Goal: Transaction & Acquisition: Purchase product/service

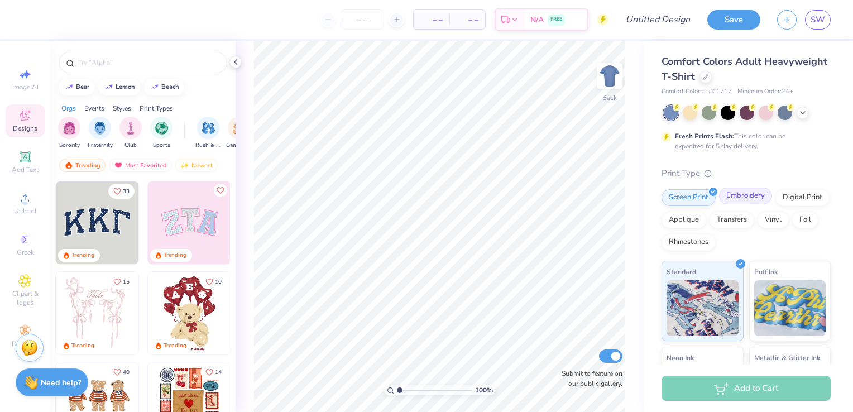
click at [735, 198] on div "Embroidery" at bounding box center [745, 196] width 53 height 17
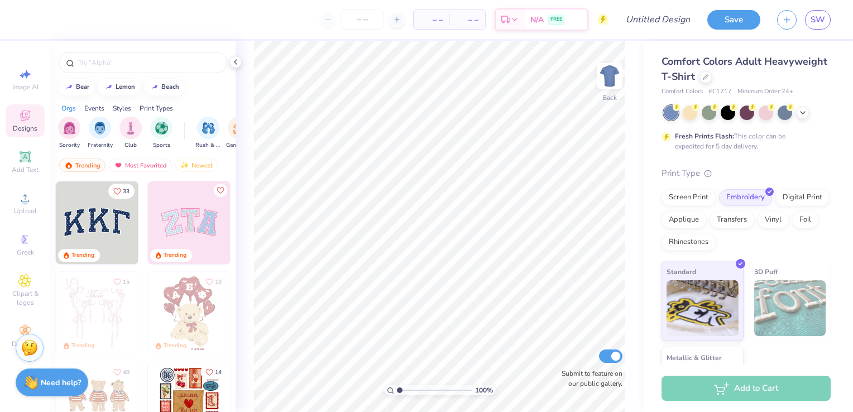
click at [774, 111] on div at bounding box center [747, 113] width 167 height 15
click at [766, 112] on div at bounding box center [766, 111] width 15 height 15
click at [147, 66] on input "text" at bounding box center [148, 62] width 143 height 11
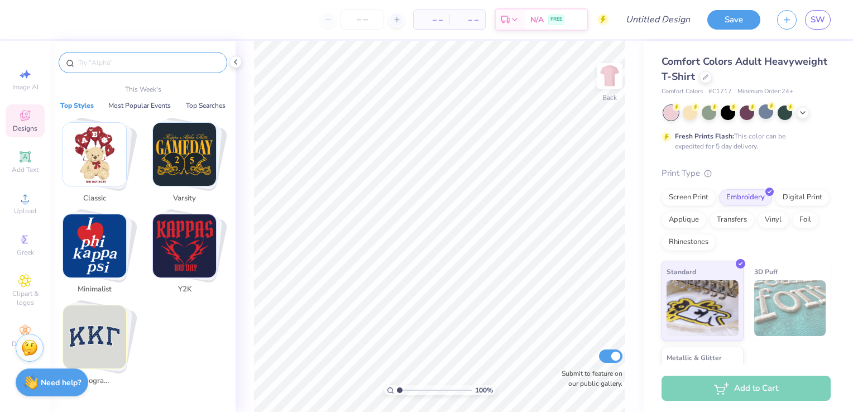
type input "n"
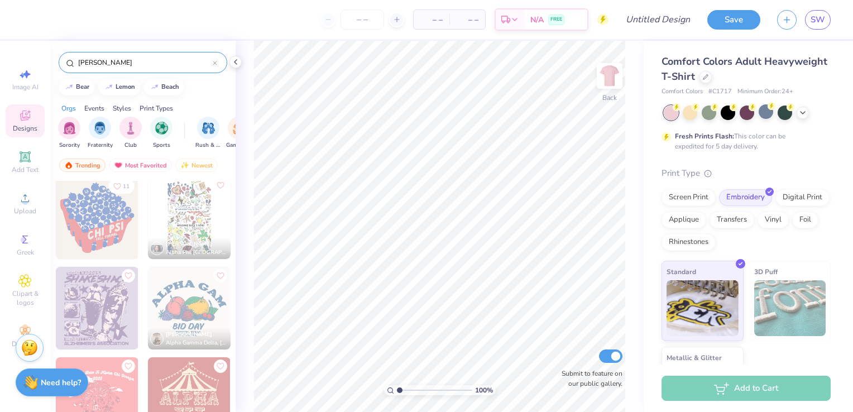
scroll to position [359, 0]
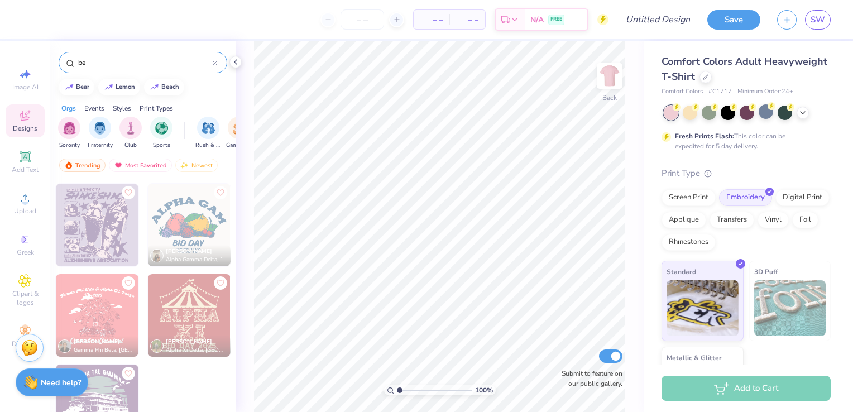
type input "b"
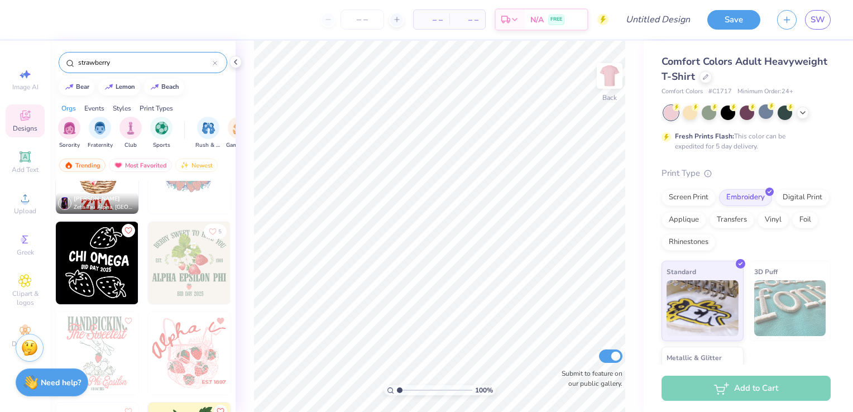
scroll to position [2311, 0]
type input "strawberry"
click at [679, 189] on div "Screen Print" at bounding box center [689, 196] width 54 height 17
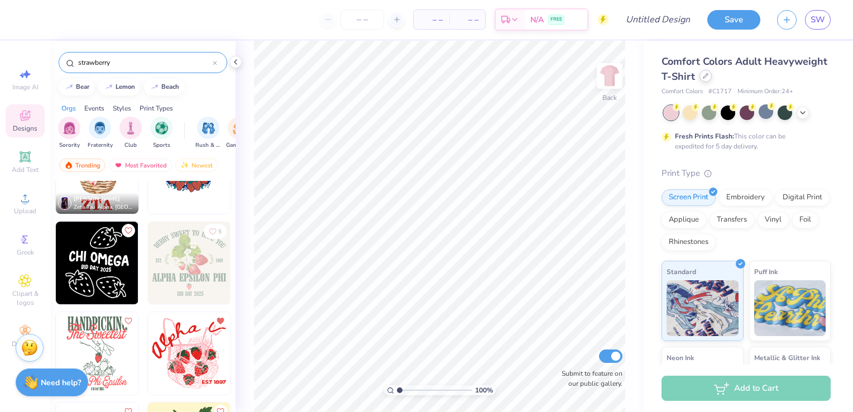
click at [708, 78] on icon at bounding box center [706, 76] width 6 height 6
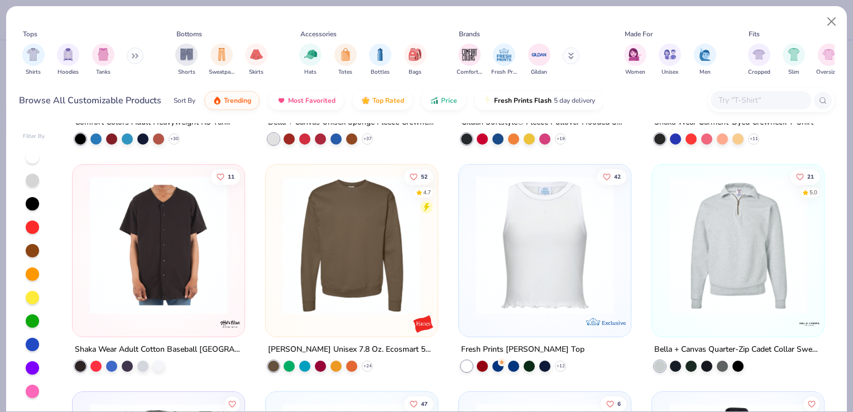
scroll to position [1784, 0]
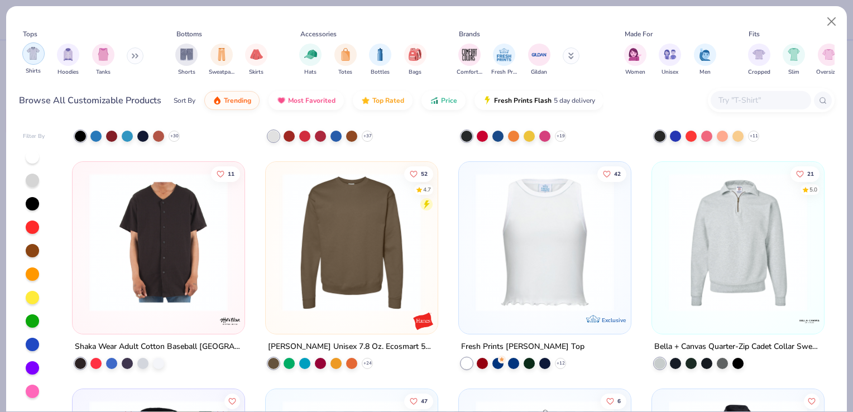
click at [37, 50] on img "filter for Shirts" at bounding box center [33, 53] width 13 height 13
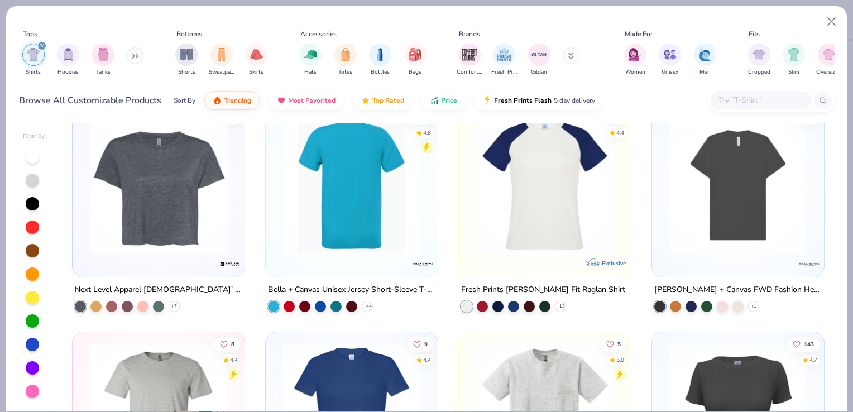
scroll to position [11, 0]
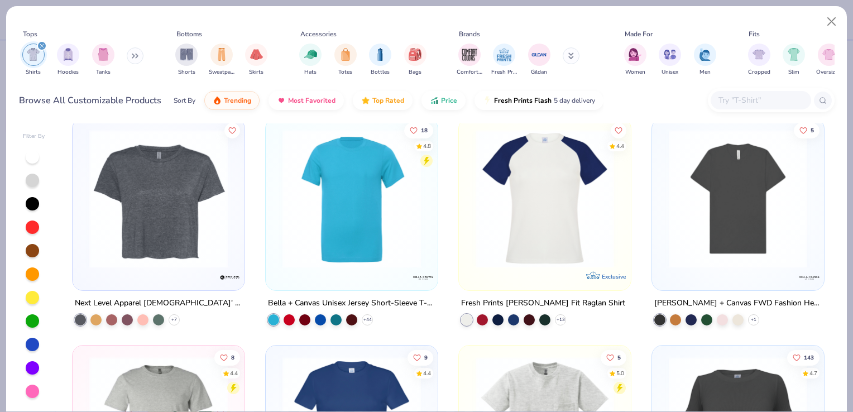
click at [547, 245] on img at bounding box center [545, 199] width 150 height 138
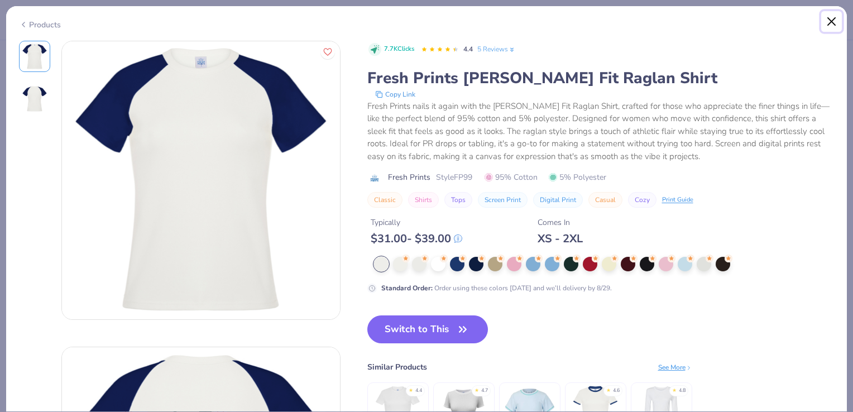
click at [833, 23] on button "Close" at bounding box center [831, 21] width 21 height 21
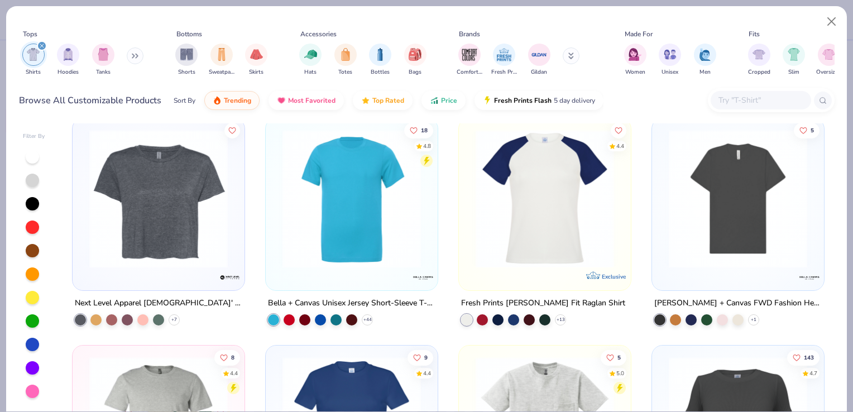
click at [720, 215] on img at bounding box center [738, 199] width 150 height 138
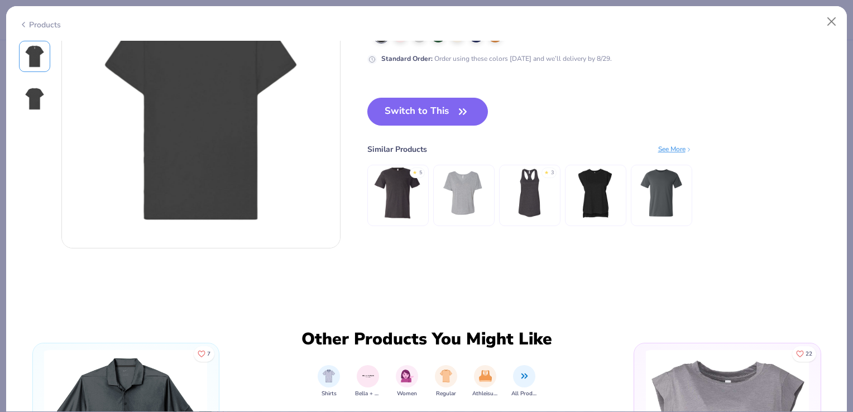
scroll to position [325, 0]
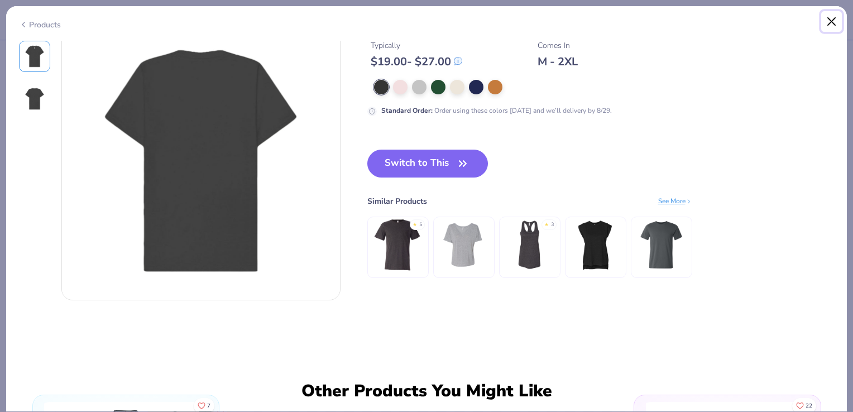
click at [828, 19] on button "Close" at bounding box center [831, 21] width 21 height 21
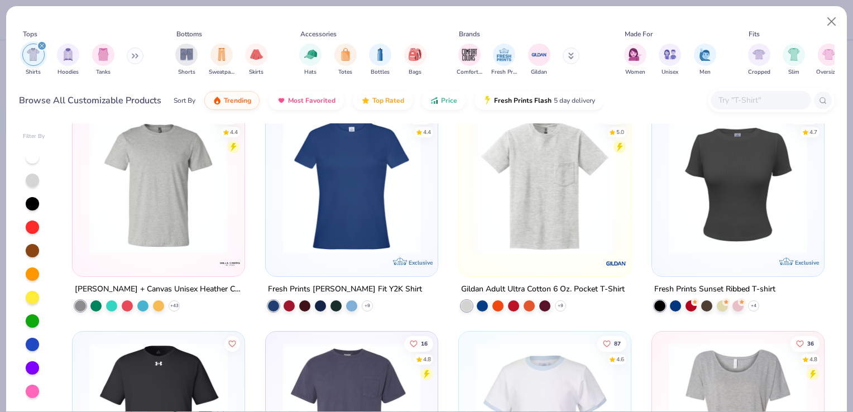
scroll to position [253, 0]
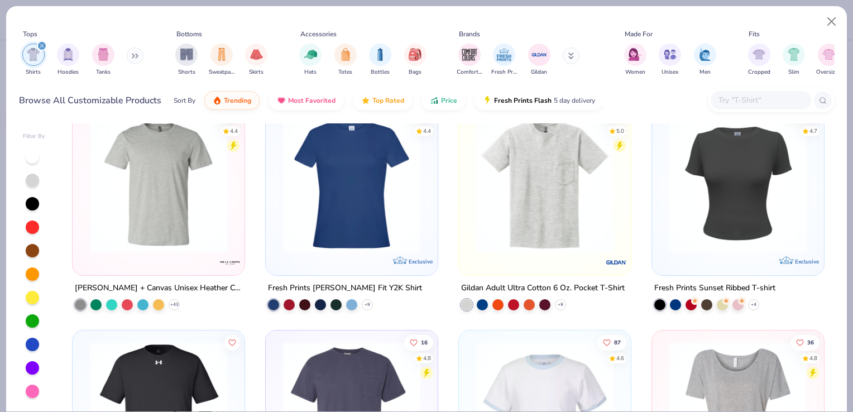
click at [564, 231] on img at bounding box center [545, 183] width 150 height 138
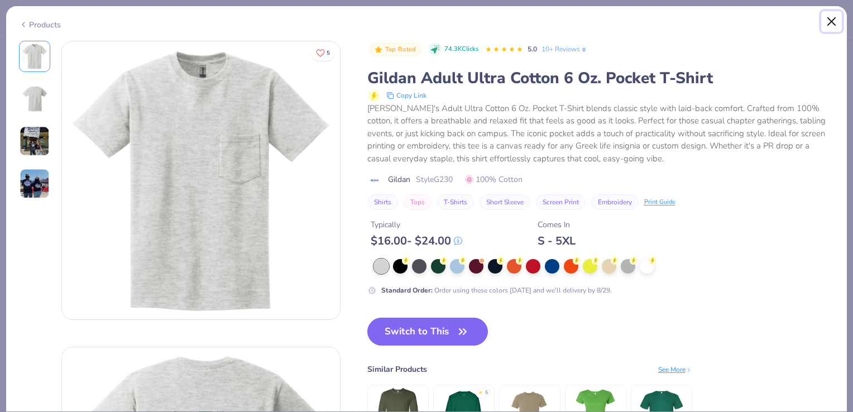
click at [834, 21] on button "Close" at bounding box center [831, 21] width 21 height 21
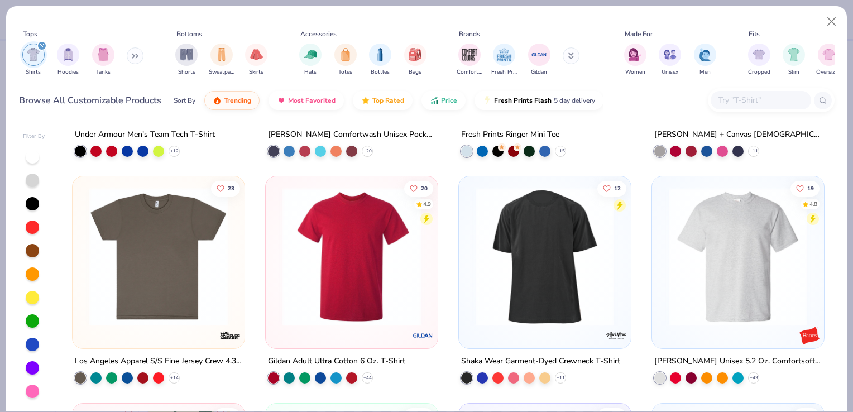
scroll to position [635, 0]
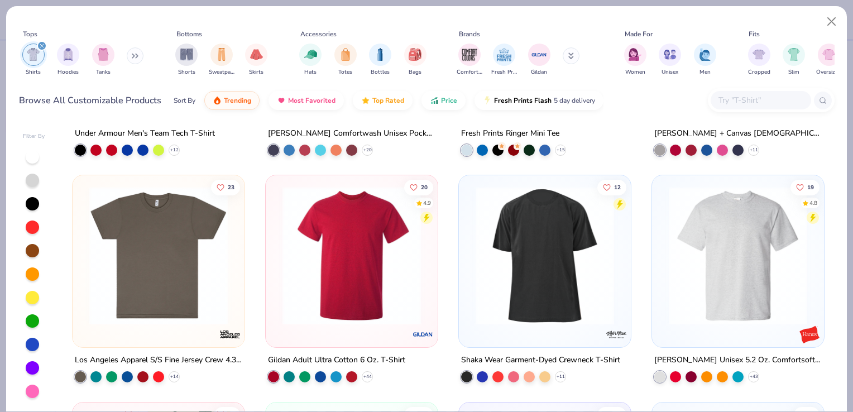
click at [713, 289] on img at bounding box center [738, 255] width 150 height 138
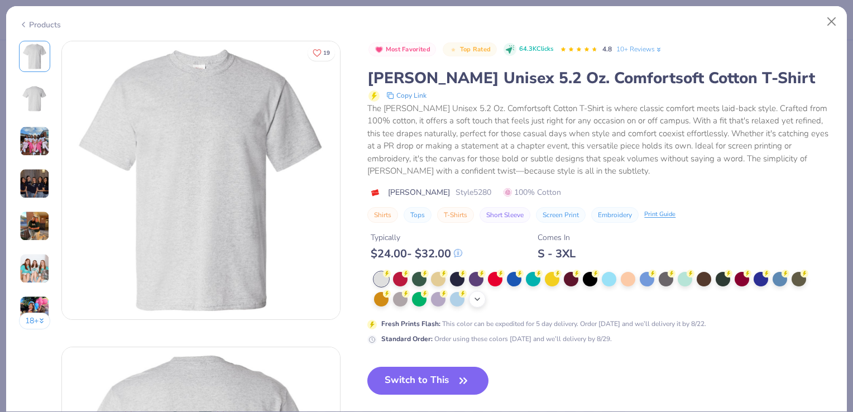
click at [480, 298] on polyline at bounding box center [477, 299] width 4 height 2
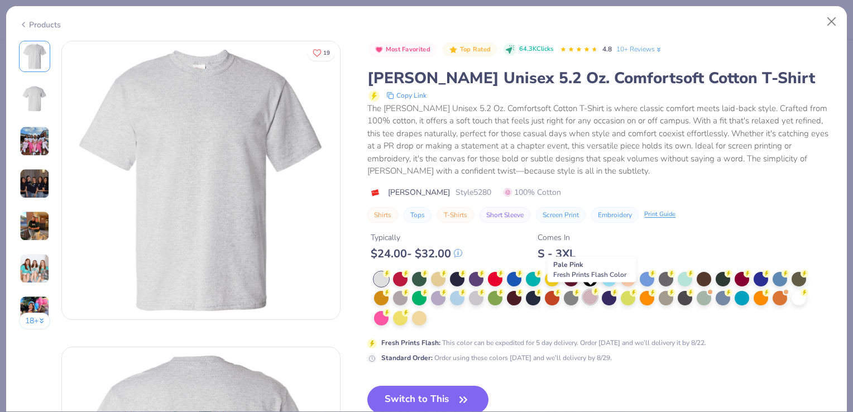
click at [588, 300] on div at bounding box center [590, 297] width 15 height 15
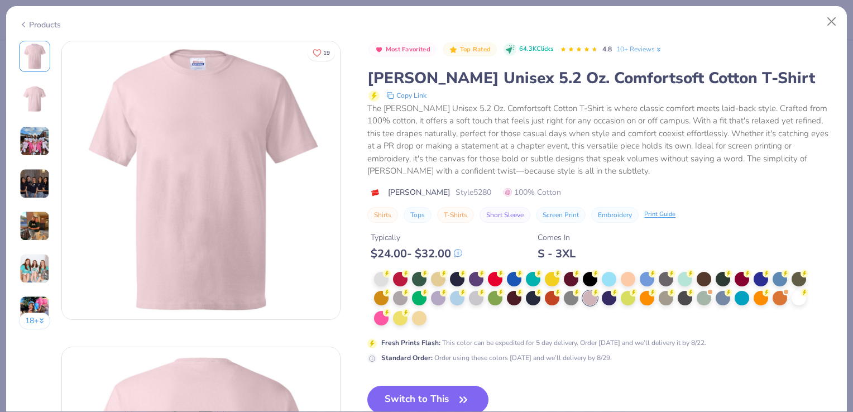
click at [33, 151] on img at bounding box center [35, 141] width 30 height 30
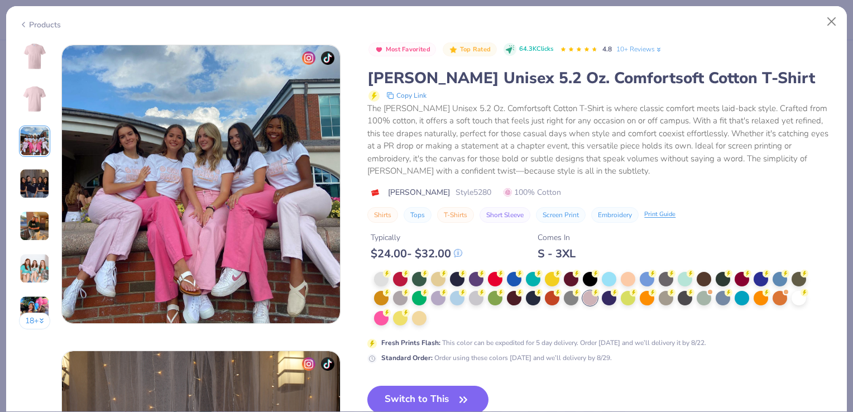
scroll to position [612, 0]
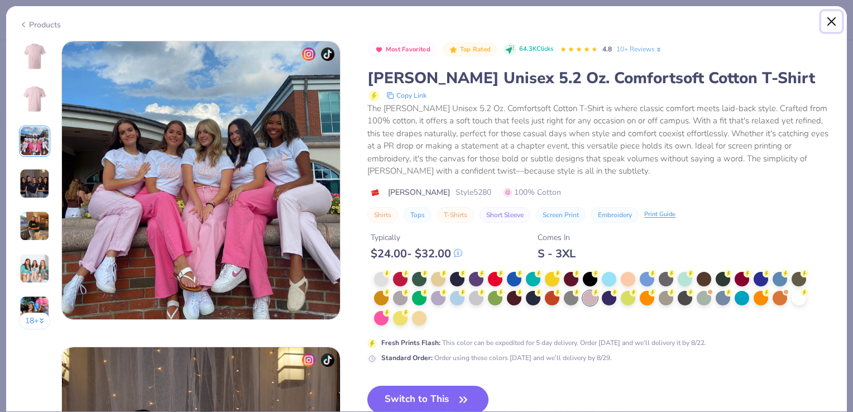
click at [835, 25] on button "Close" at bounding box center [831, 21] width 21 height 21
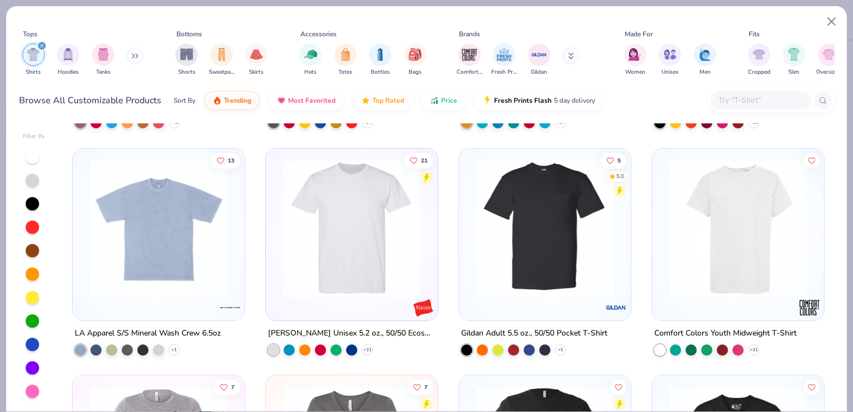
scroll to position [1344, 0]
click at [339, 263] on img at bounding box center [352, 228] width 150 height 138
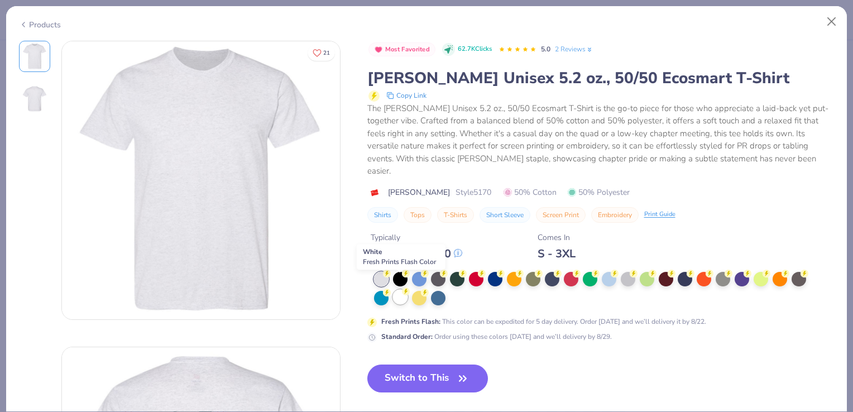
click at [400, 290] on div at bounding box center [400, 297] width 15 height 15
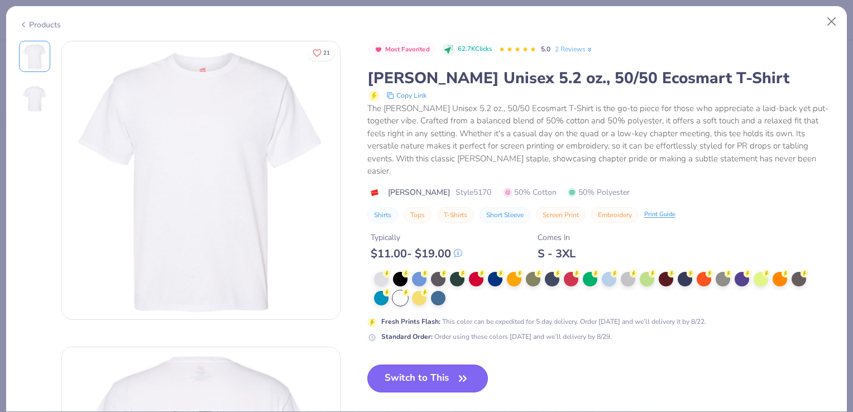
click at [453, 365] on button "Switch to This" at bounding box center [427, 379] width 121 height 28
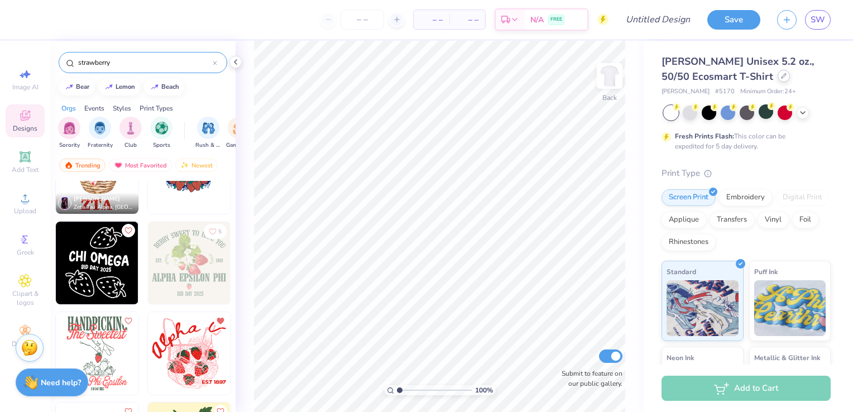
click at [778, 78] on div at bounding box center [784, 76] width 12 height 12
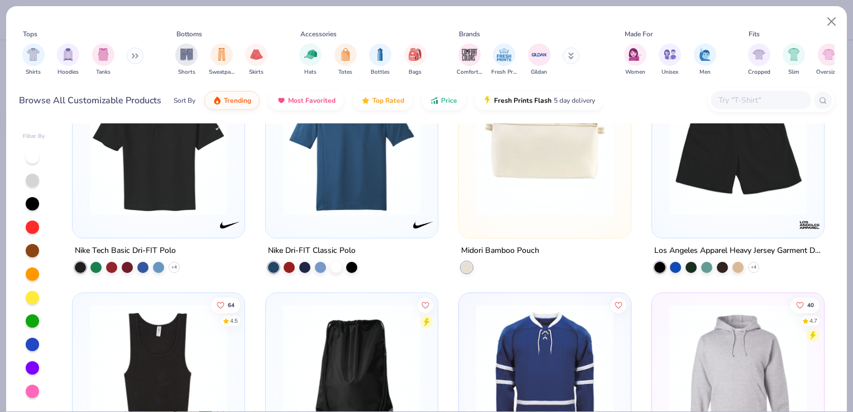
scroll to position [5742, 0]
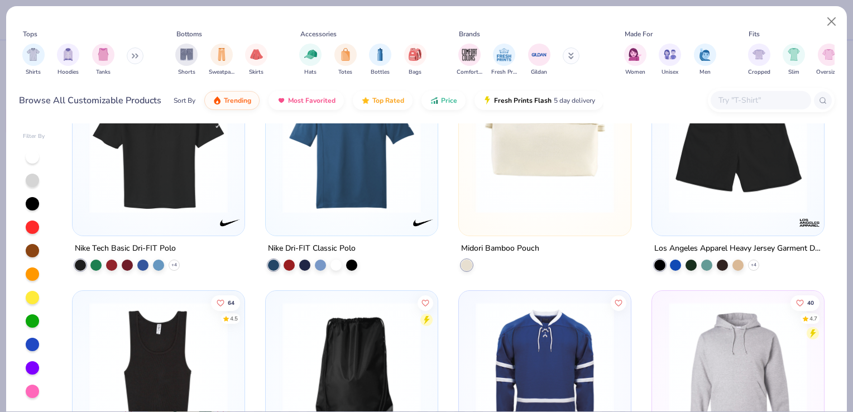
click at [734, 103] on input "text" at bounding box center [760, 100] width 86 height 13
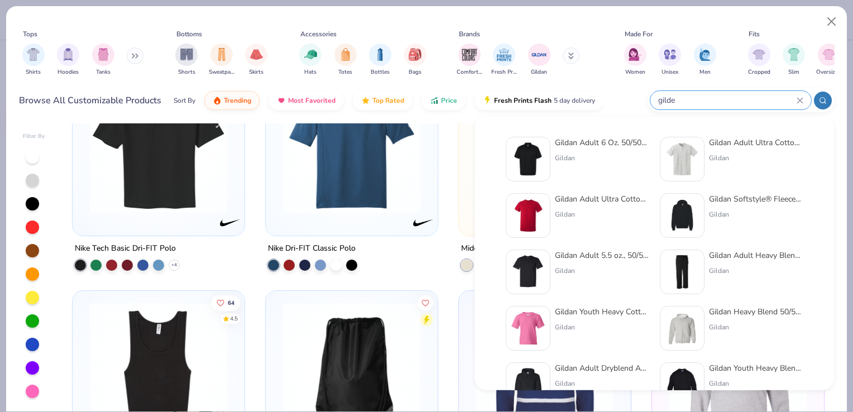
type input "gilde"
click at [567, 209] on div "Gildan" at bounding box center [602, 214] width 94 height 10
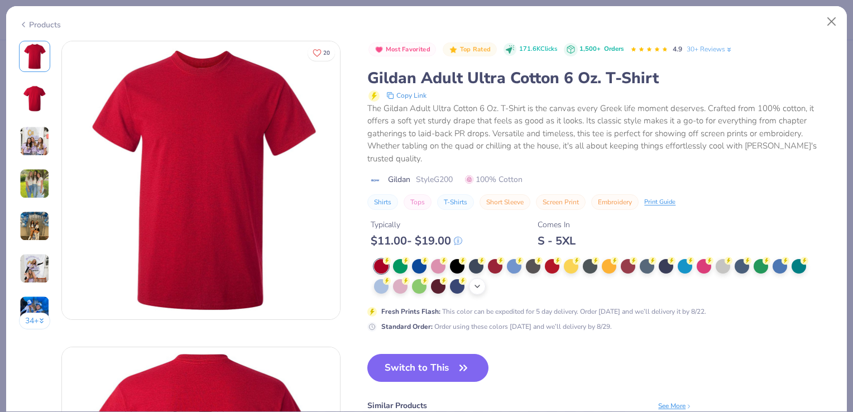
click at [476, 289] on icon at bounding box center [477, 286] width 9 height 9
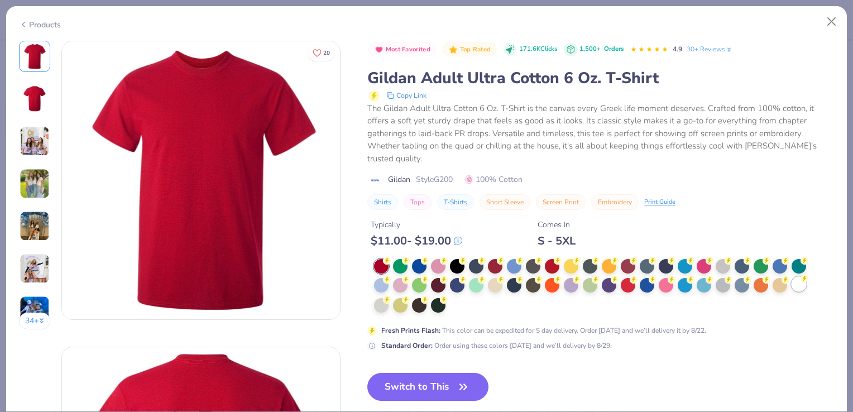
click at [792, 282] on div at bounding box center [799, 284] width 15 height 15
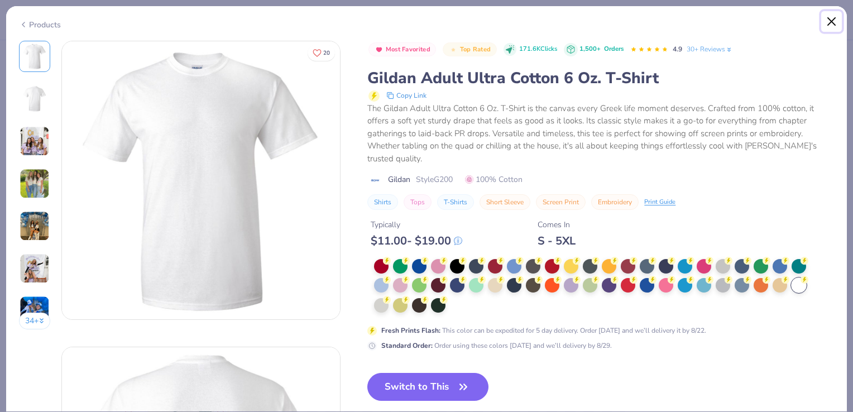
click at [833, 23] on button "Close" at bounding box center [831, 21] width 21 height 21
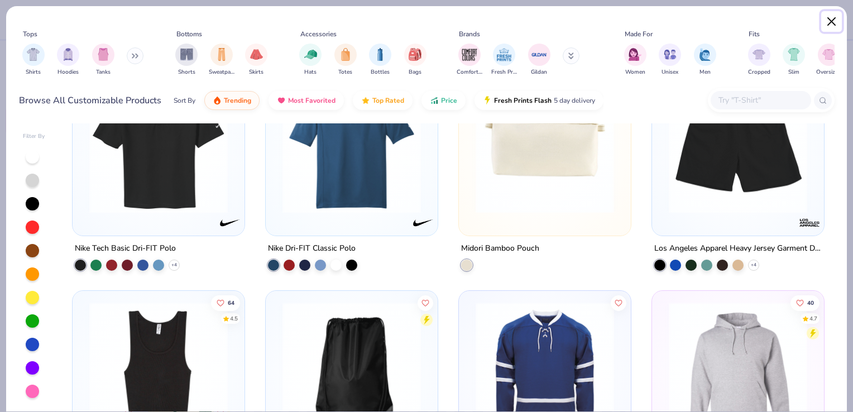
click at [828, 30] on button "Close" at bounding box center [831, 21] width 21 height 21
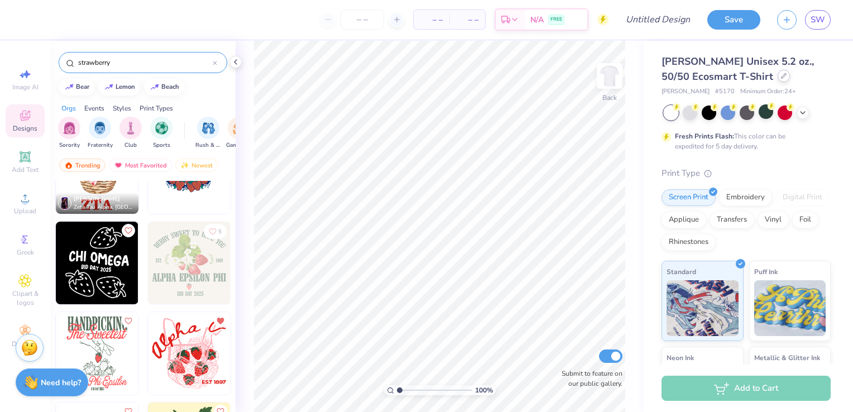
click at [778, 79] on div at bounding box center [784, 76] width 12 height 12
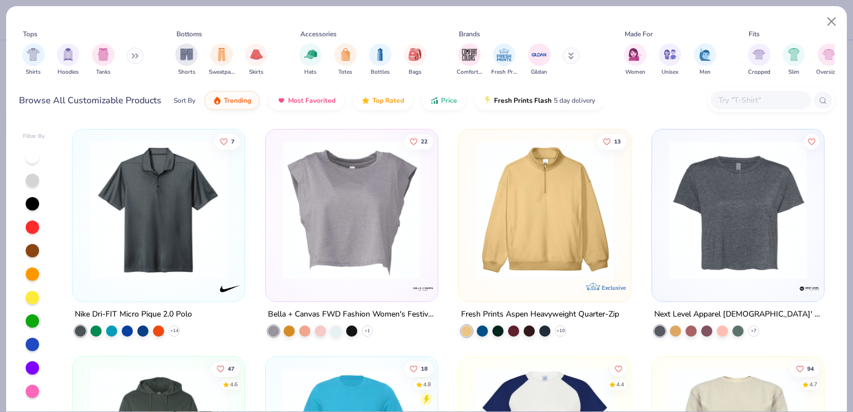
click at [728, 106] on input "text" at bounding box center [760, 100] width 86 height 13
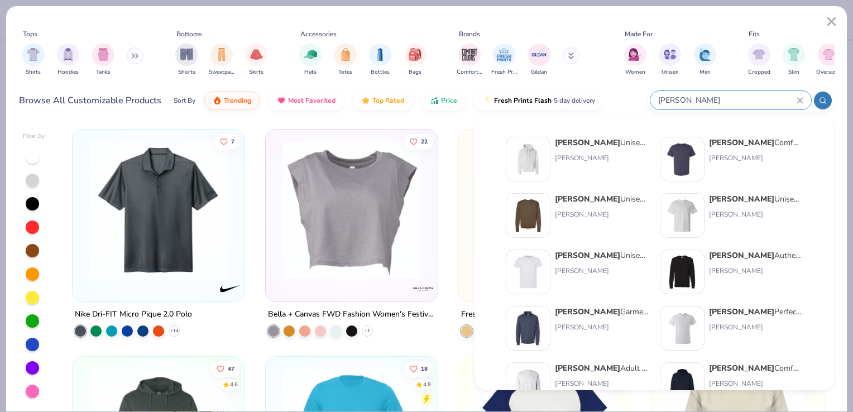
type input "[PERSON_NAME]"
click at [616, 258] on div "[PERSON_NAME] Unisex 5.2 oz., 50/50 Ecosmart T-Shirt" at bounding box center [602, 256] width 94 height 12
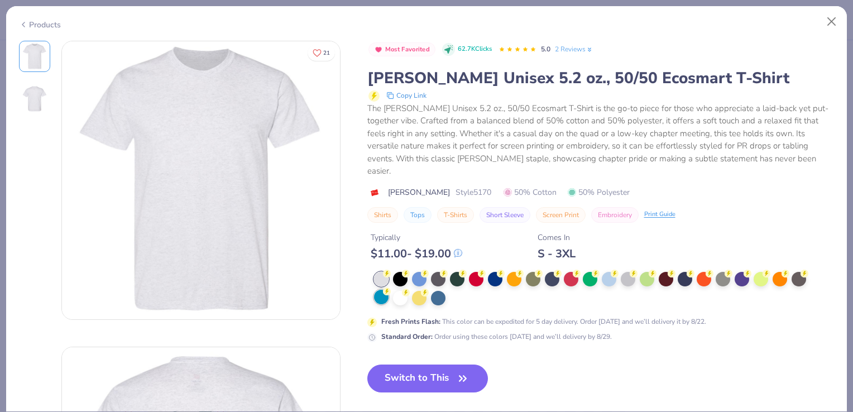
click at [386, 290] on div at bounding box center [381, 297] width 15 height 15
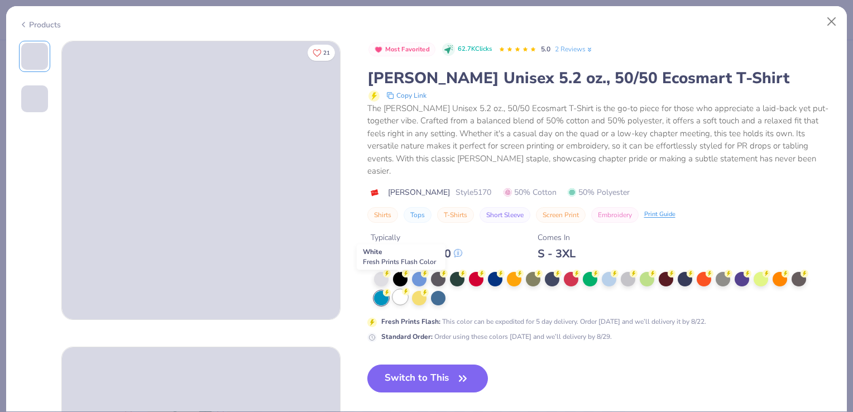
click at [404, 290] on div at bounding box center [400, 297] width 15 height 15
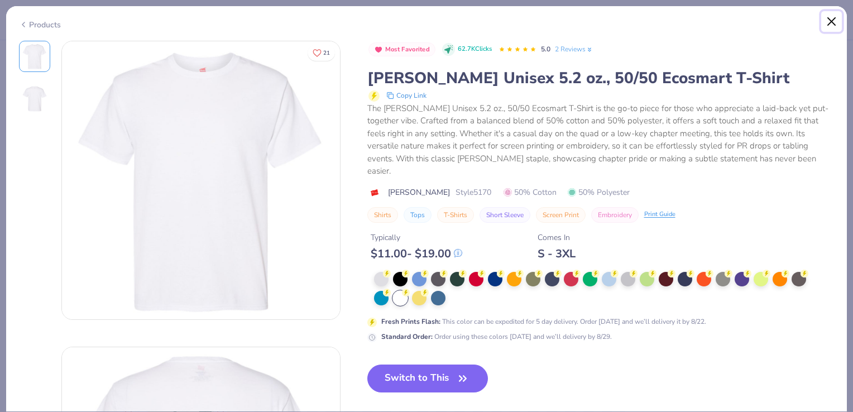
click at [825, 20] on button "Close" at bounding box center [831, 21] width 21 height 21
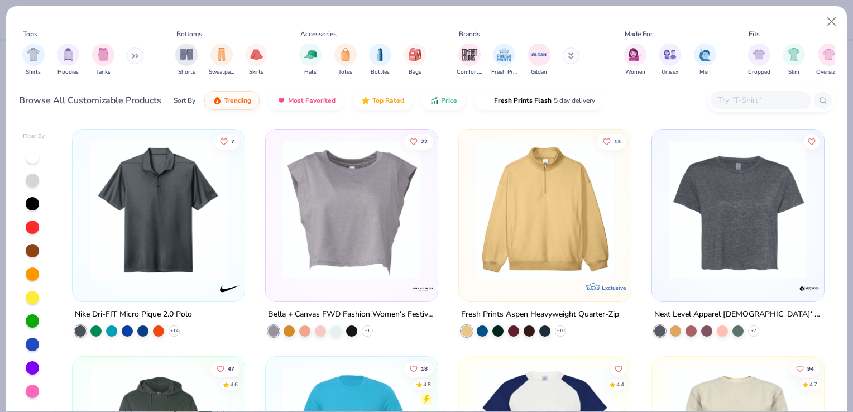
click at [738, 97] on input "text" at bounding box center [760, 100] width 86 height 13
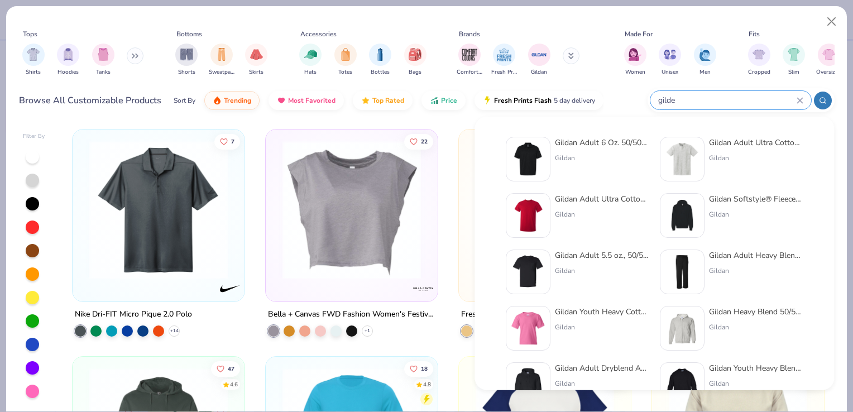
type input "gilde"
click at [602, 250] on div "Gildan Adult 5.5 oz., 50/50 Pocket T-Shirt" at bounding box center [602, 256] width 94 height 12
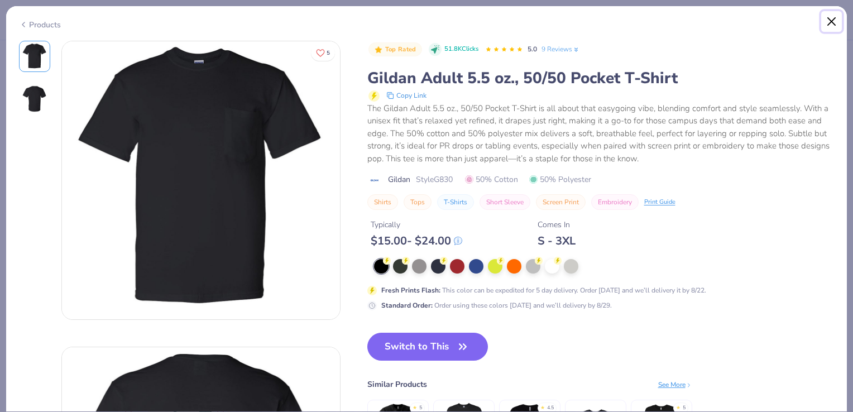
click at [828, 21] on button "Close" at bounding box center [831, 21] width 21 height 21
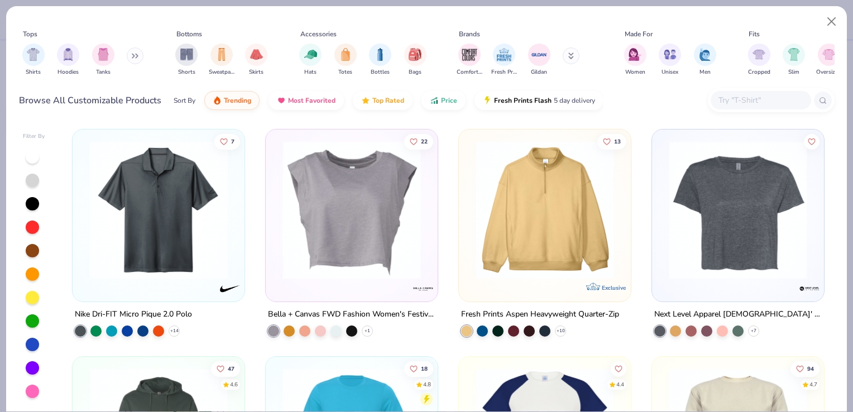
click at [764, 99] on input "text" at bounding box center [760, 100] width 86 height 13
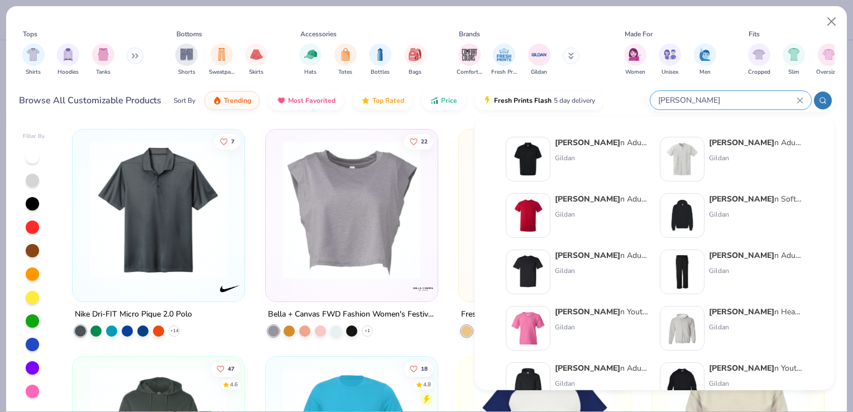
type input "[PERSON_NAME]"
click at [597, 210] on div "Gildan" at bounding box center [602, 214] width 94 height 10
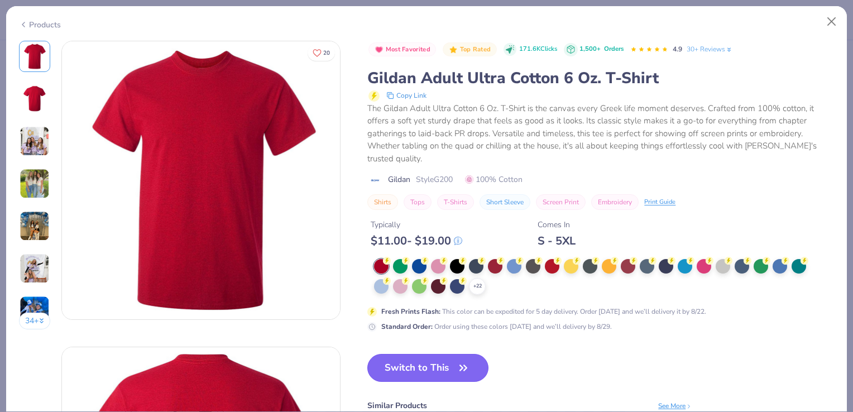
click at [435, 372] on button "Switch to This" at bounding box center [427, 368] width 121 height 28
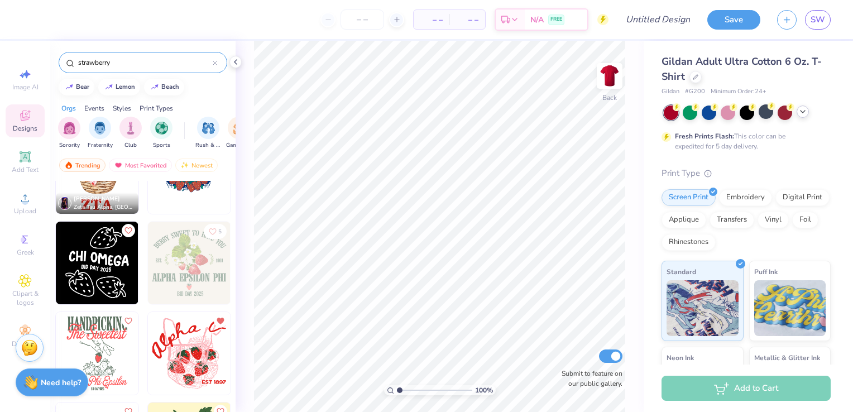
click at [808, 114] on div at bounding box center [747, 113] width 167 height 15
click at [726, 115] on div at bounding box center [728, 111] width 15 height 15
click at [611, 79] on img at bounding box center [609, 76] width 45 height 45
click at [613, 79] on img at bounding box center [609, 76] width 45 height 45
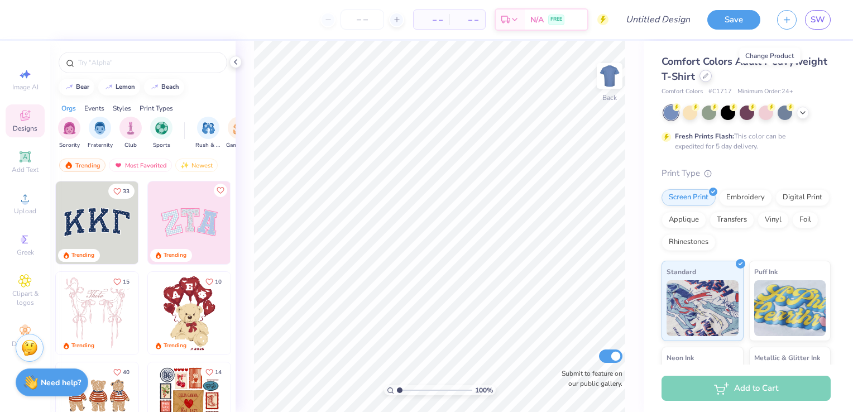
click at [708, 77] on icon at bounding box center [706, 76] width 6 height 6
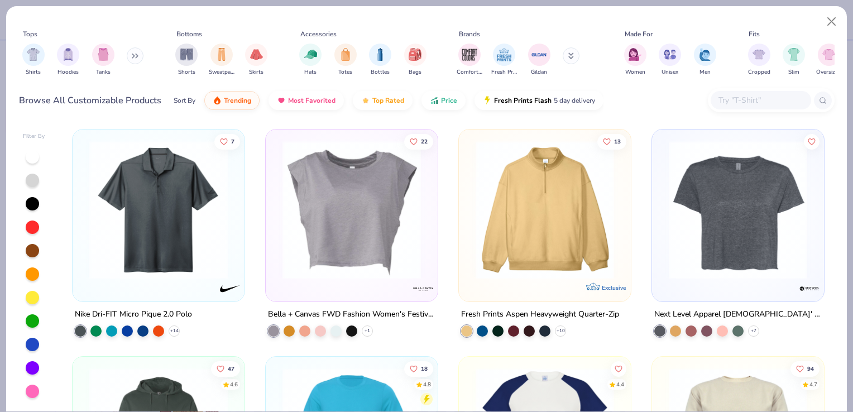
click at [752, 107] on div at bounding box center [761, 100] width 100 height 18
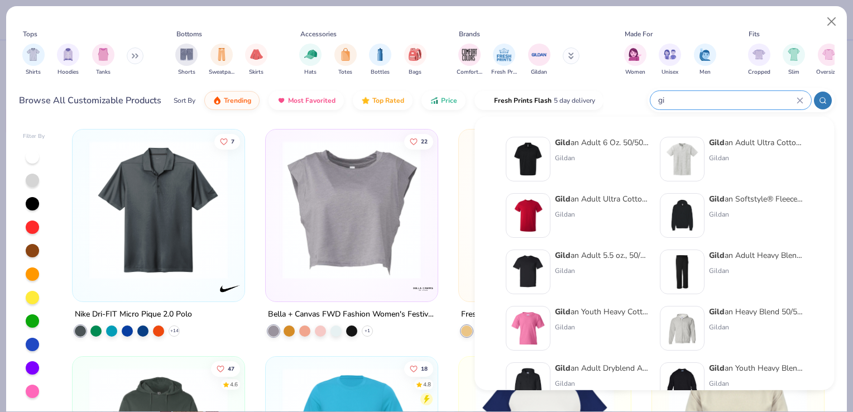
type input "g"
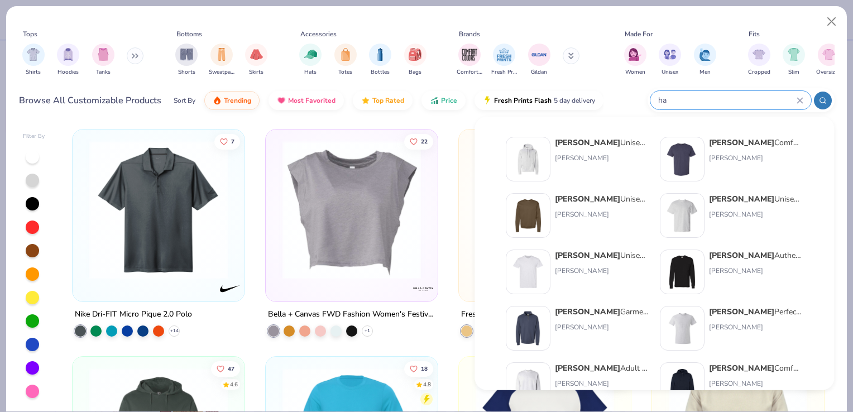
type input "h"
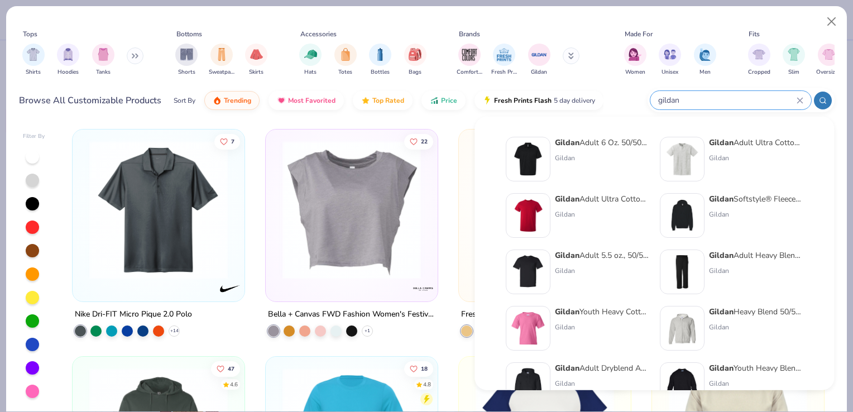
type input "gildan"
click at [577, 196] on strong "Gildan" at bounding box center [567, 199] width 25 height 11
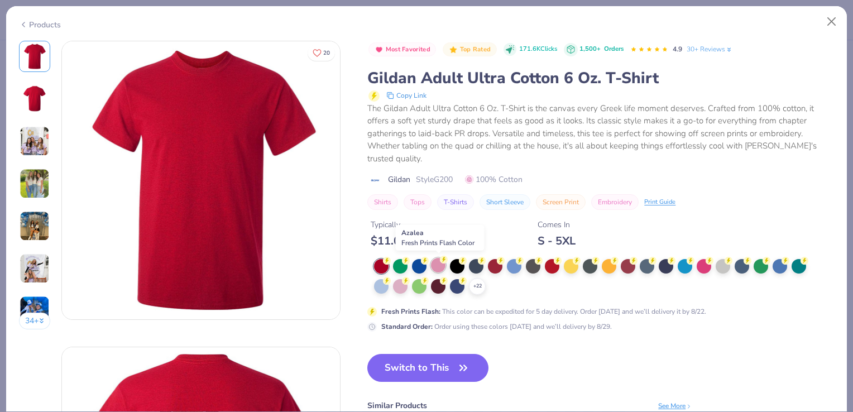
click at [434, 268] on div at bounding box center [438, 265] width 15 height 15
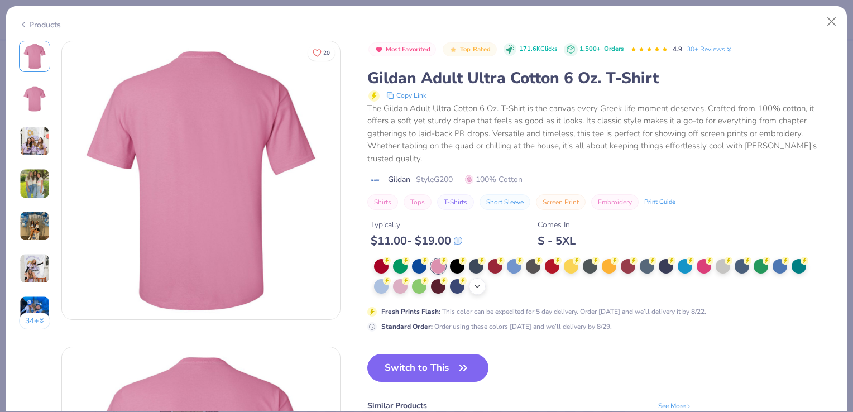
click at [480, 291] on div "+ 22" at bounding box center [477, 286] width 17 height 17
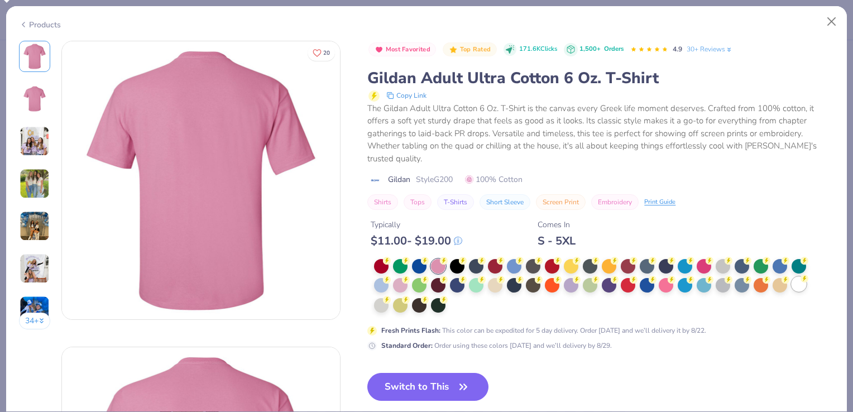
click at [806, 287] on div at bounding box center [799, 284] width 15 height 15
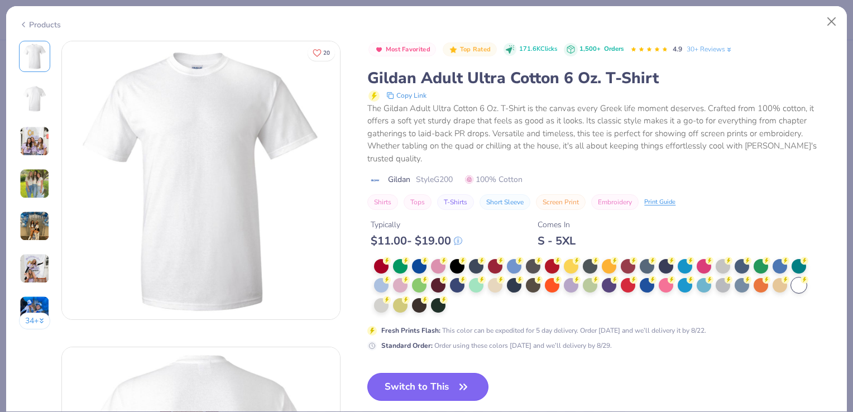
click at [450, 389] on button "Switch to This" at bounding box center [427, 387] width 121 height 28
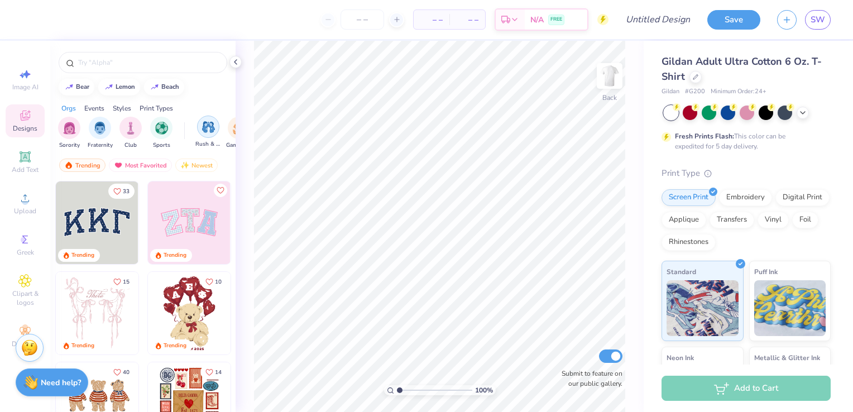
click at [210, 131] on img "filter for Rush & Bid" at bounding box center [208, 127] width 13 height 13
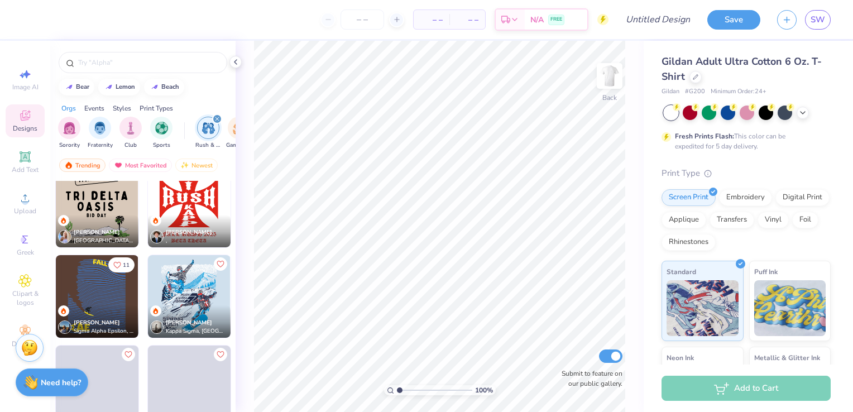
scroll to position [289, 0]
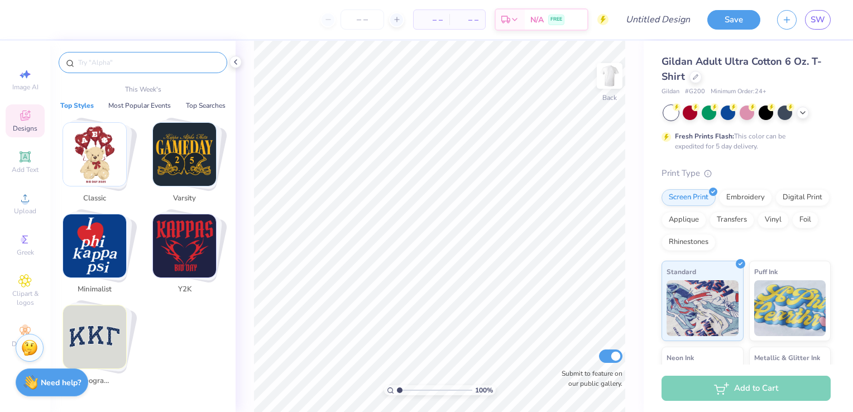
click at [159, 63] on input "text" at bounding box center [148, 62] width 143 height 11
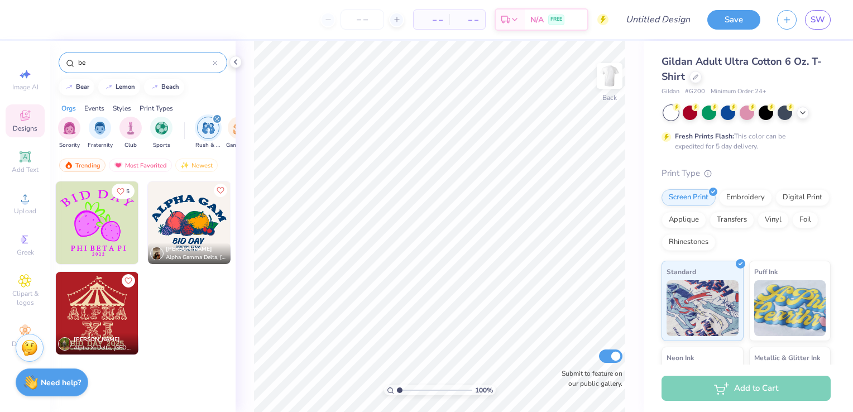
type input "b"
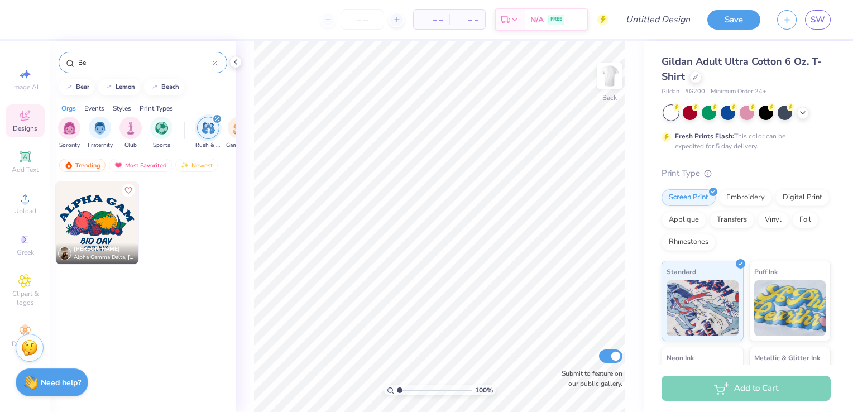
type input "B"
type input "b"
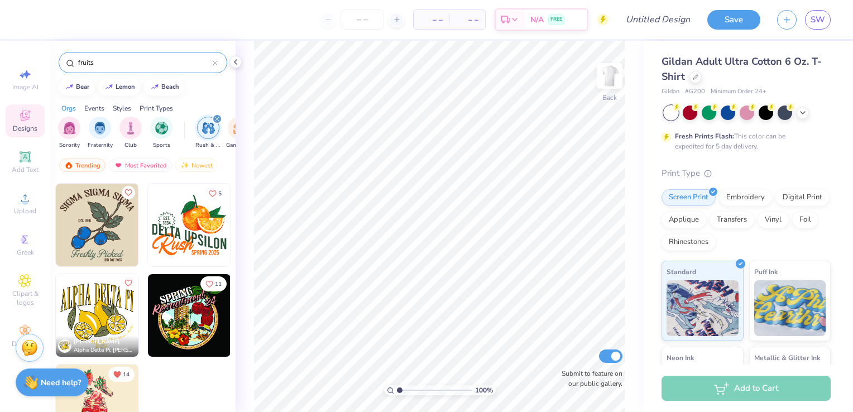
scroll to position [0, 0]
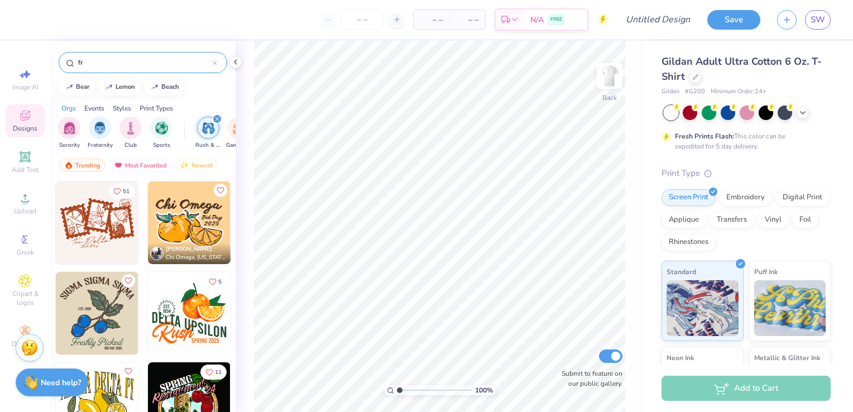
type input "f"
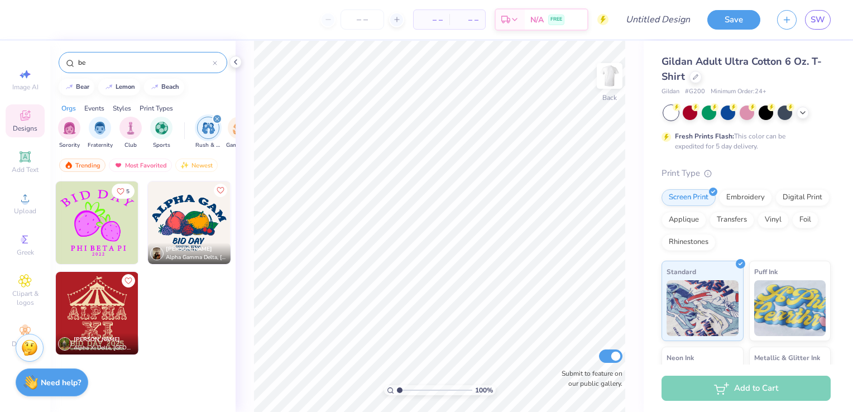
type input "b"
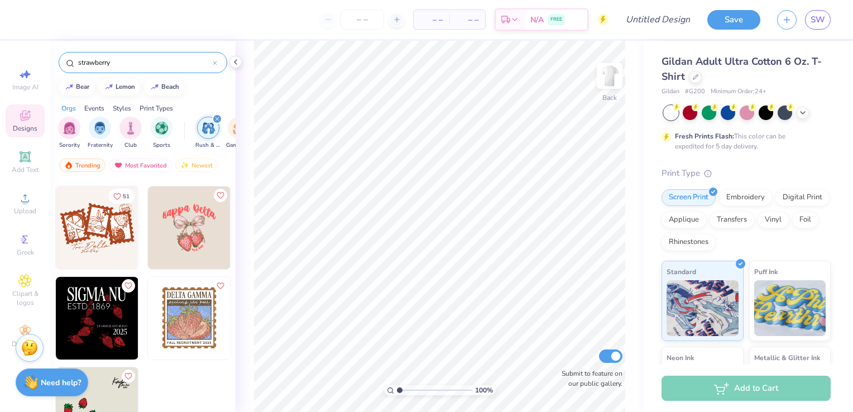
scroll to position [721, 0]
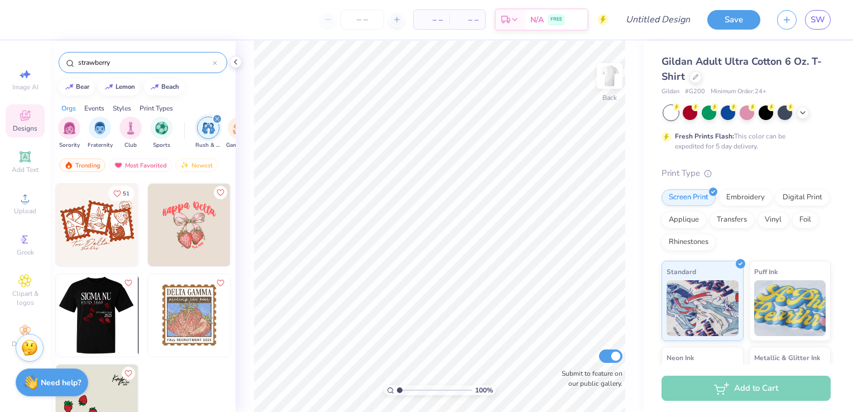
type input "strawberry"
click at [118, 327] on img at bounding box center [96, 315] width 83 height 83
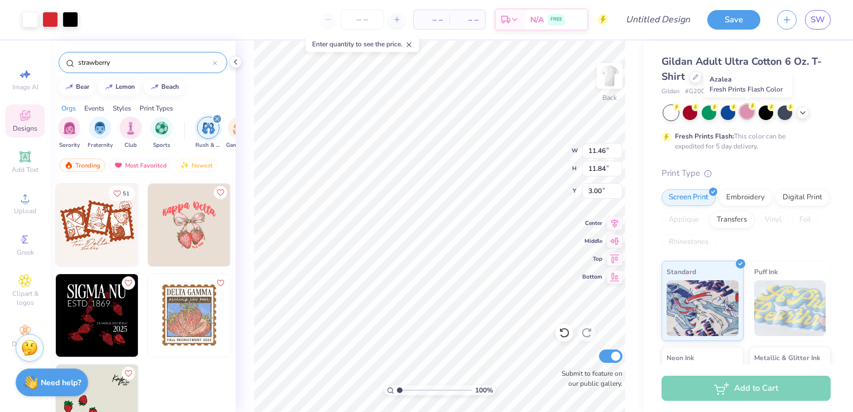
click at [744, 111] on div at bounding box center [747, 111] width 15 height 15
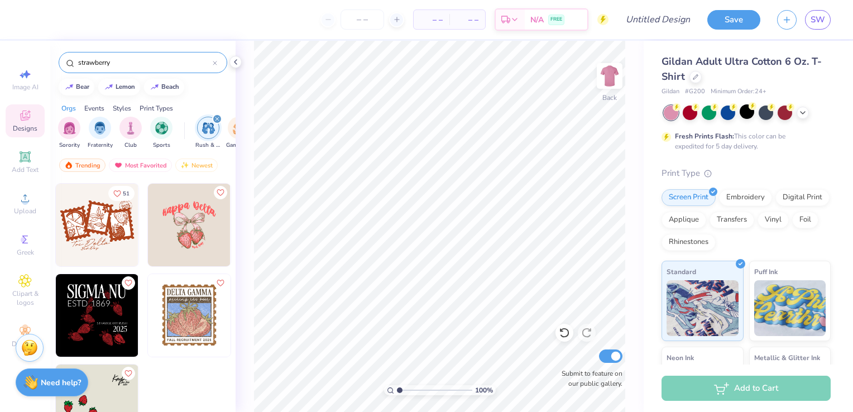
click at [113, 385] on img at bounding box center [97, 406] width 83 height 83
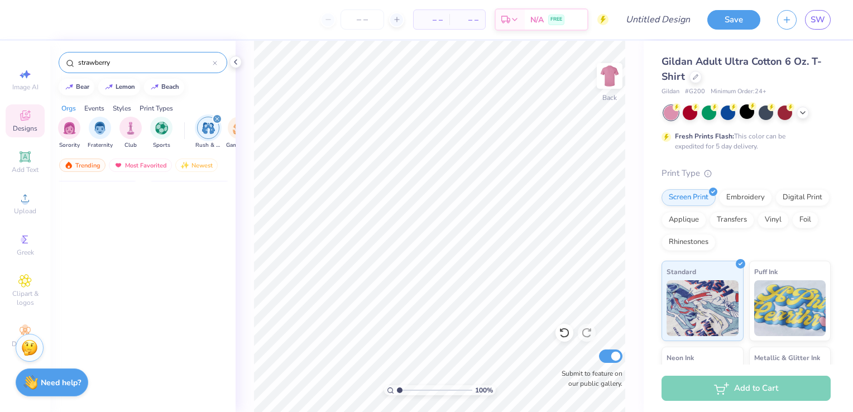
scroll to position [0, 0]
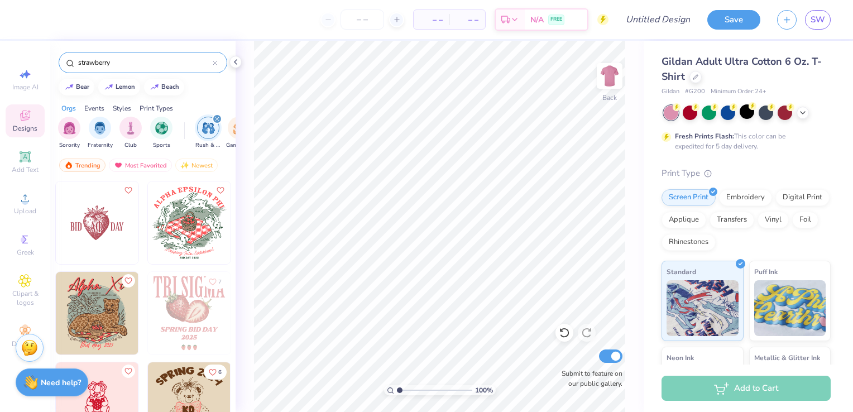
drag, startPoint x: 138, startPoint y: 59, endPoint x: 19, endPoint y: 54, distance: 119.6
click at [19, 54] on div "– – Per Item – – Total Est. Delivery N/A FREE Design Title Save SW Image AI Des…" at bounding box center [426, 206] width 853 height 412
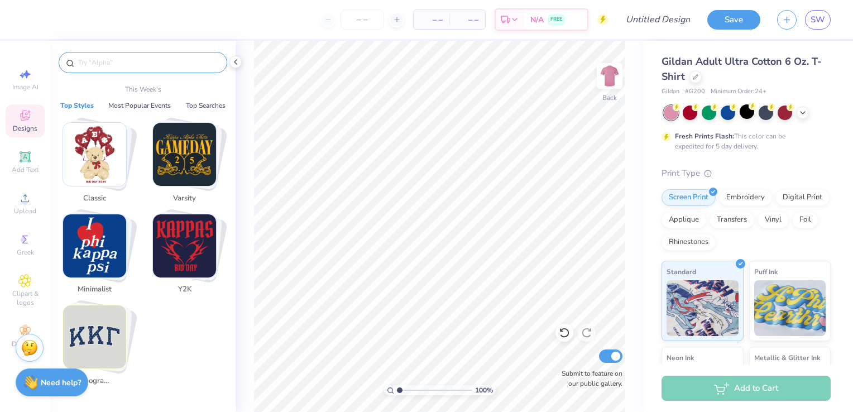
click at [601, 76] on img at bounding box center [609, 76] width 22 height 22
click at [129, 64] on input "text" at bounding box center [148, 62] width 143 height 11
type input "n"
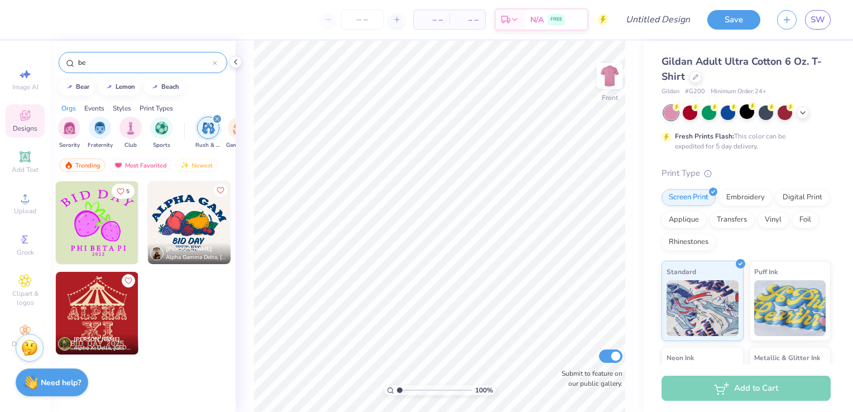
type input "b"
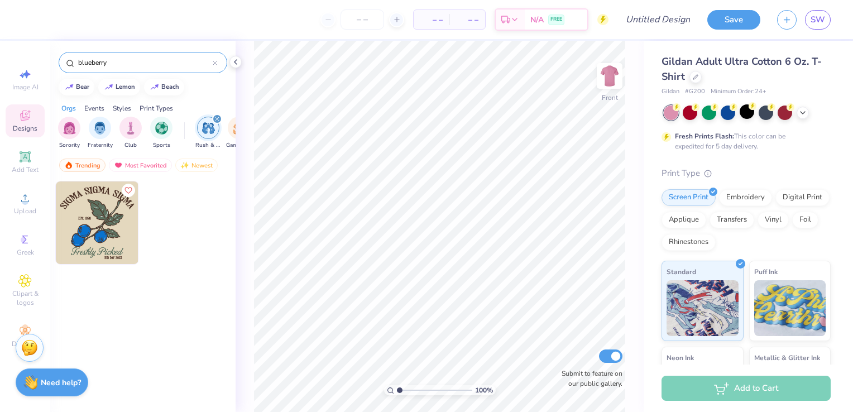
click at [215, 118] on icon "filter for Rush & Bid" at bounding box center [217, 119] width 4 height 4
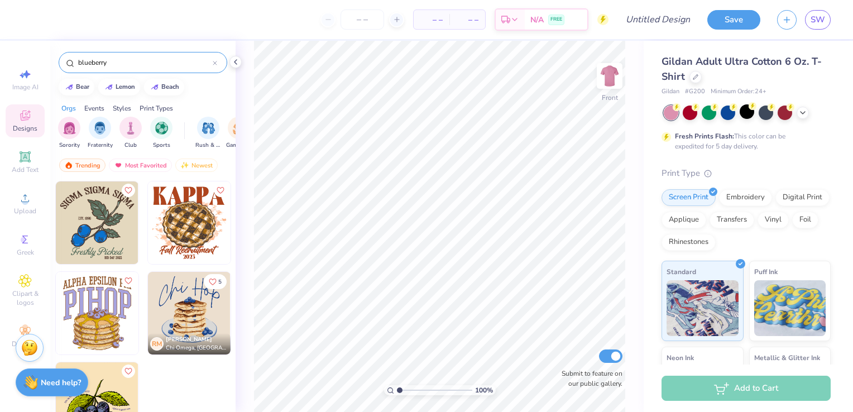
drag, startPoint x: 125, startPoint y: 64, endPoint x: 14, endPoint y: 48, distance: 112.3
click at [14, 48] on div "– – Per Item – – Total Est. Delivery N/A FREE Design Title Save SW Image AI Des…" at bounding box center [426, 206] width 853 height 412
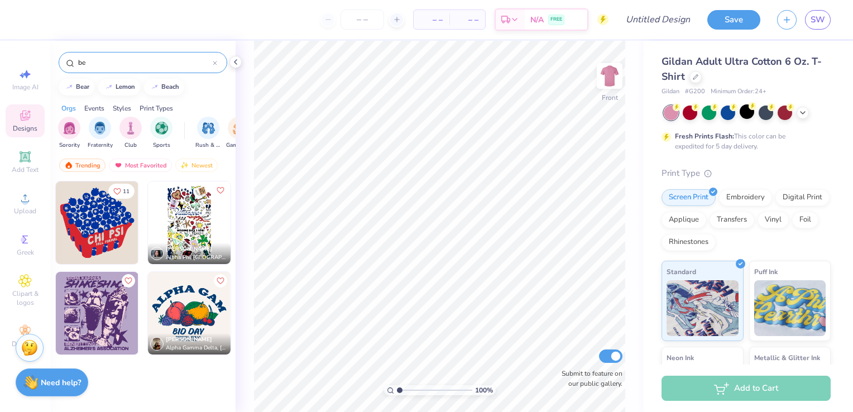
type input "b"
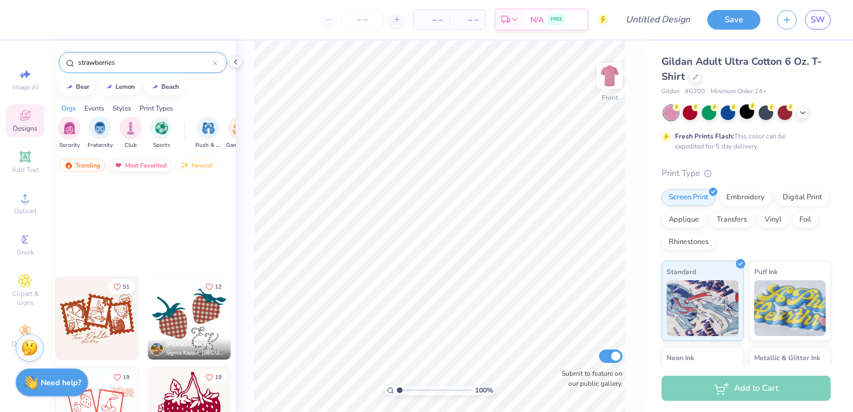
scroll to position [1154, 0]
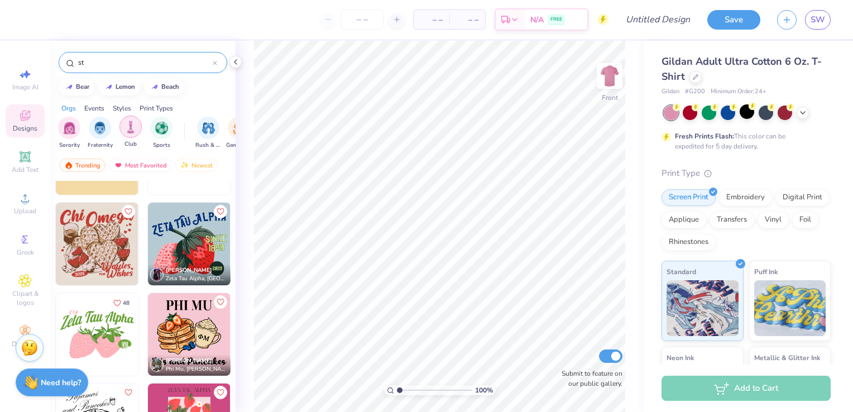
type input "s"
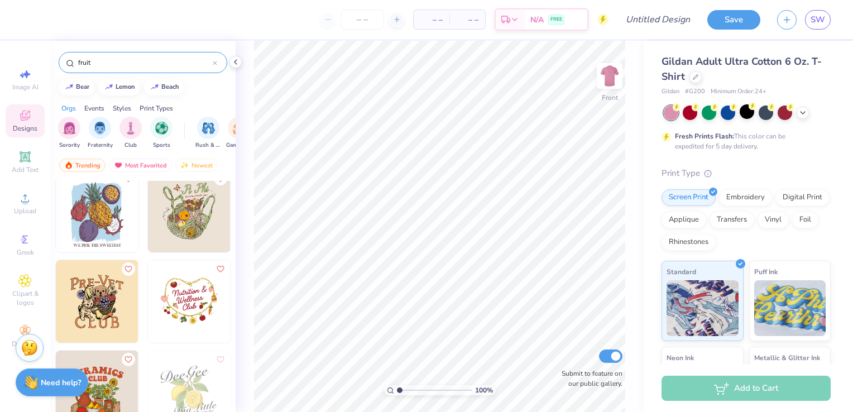
scroll to position [1535, 0]
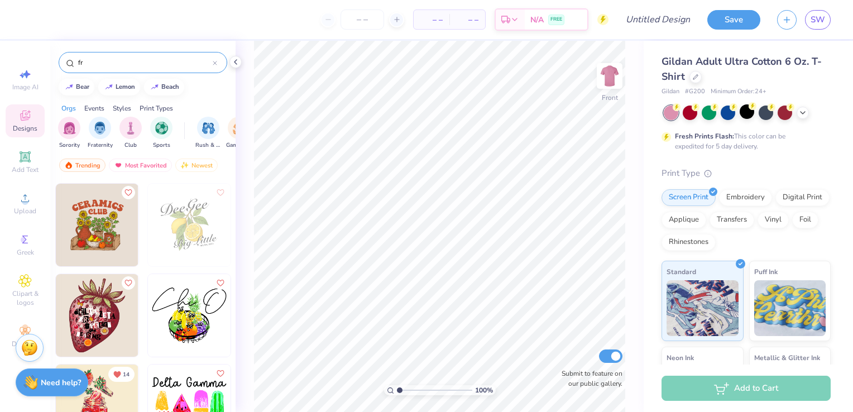
type input "f"
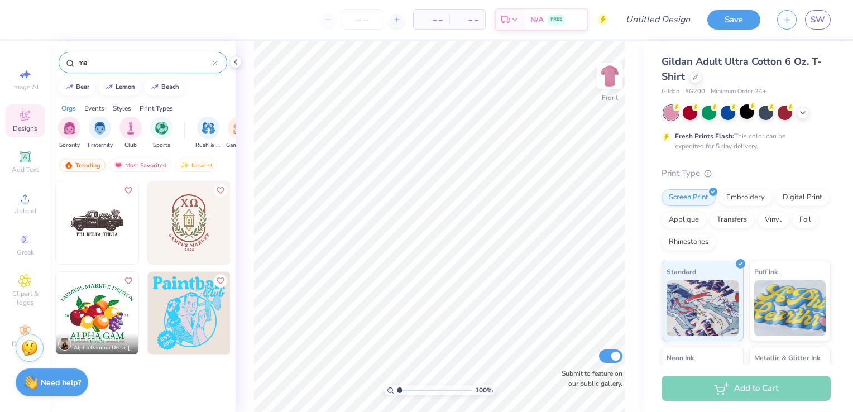
type input "m"
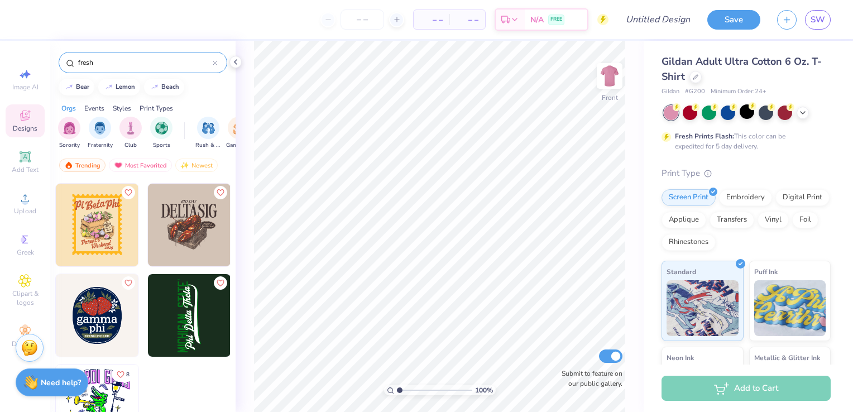
scroll to position [0, 0]
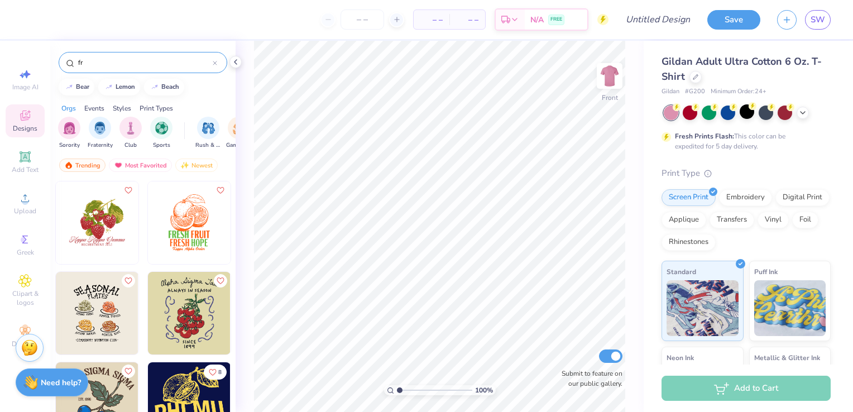
type input "f"
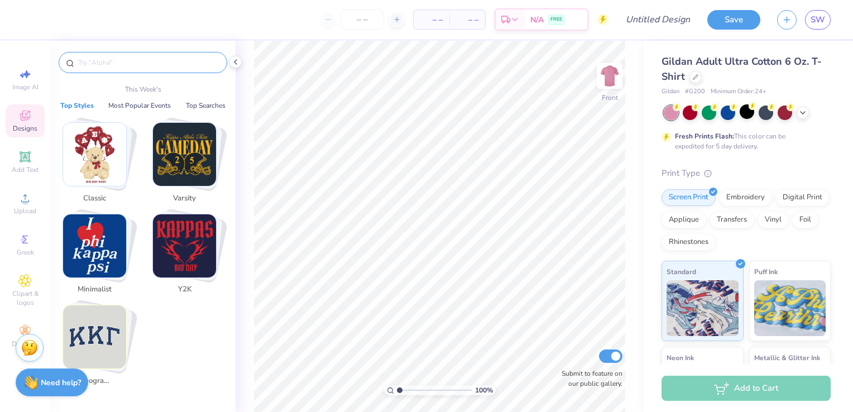
type input "o"
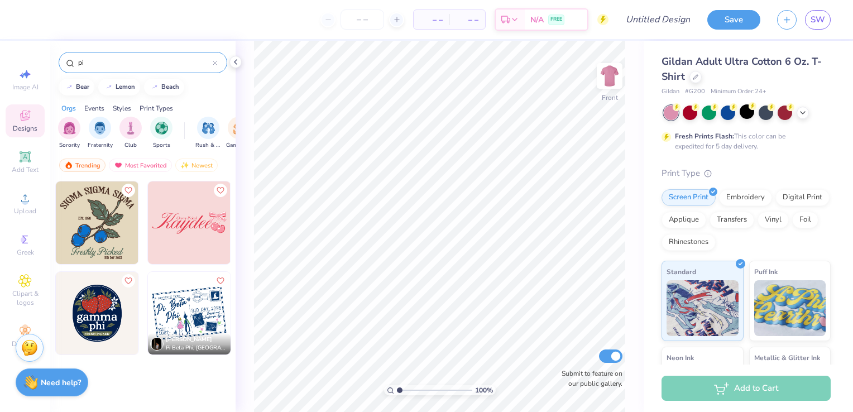
type input "p"
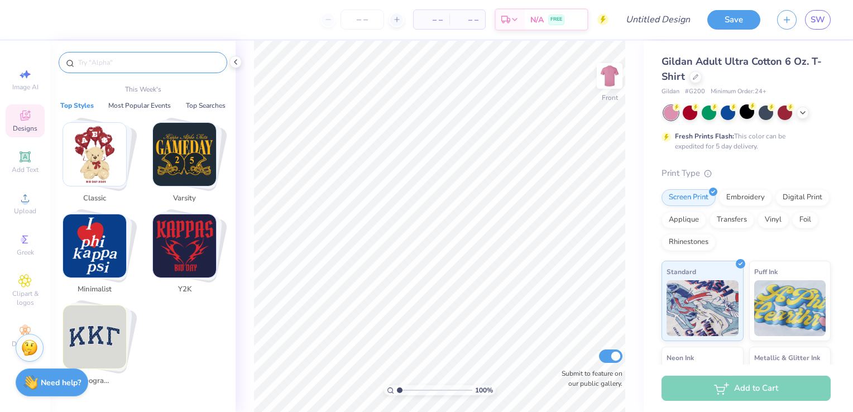
type input "b"
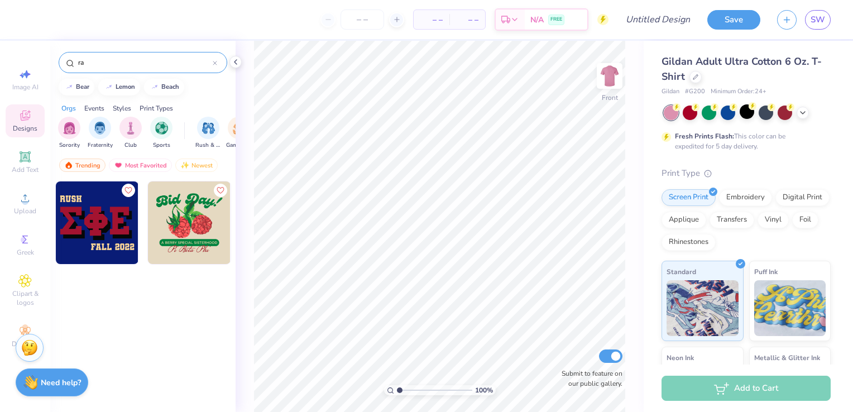
type input "r"
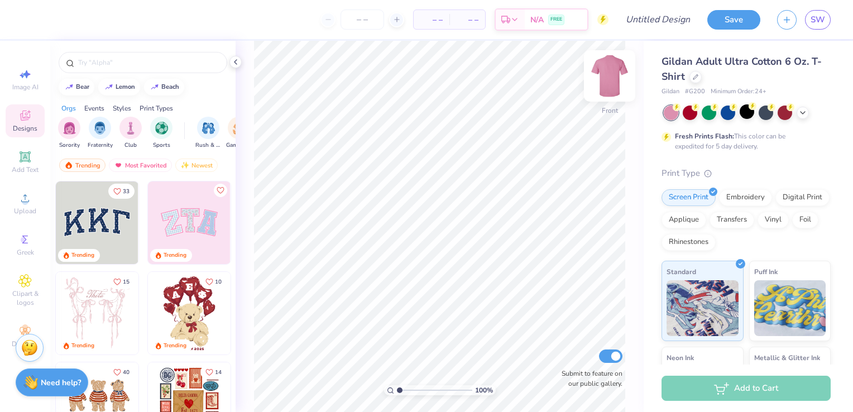
click at [607, 78] on img at bounding box center [609, 76] width 45 height 45
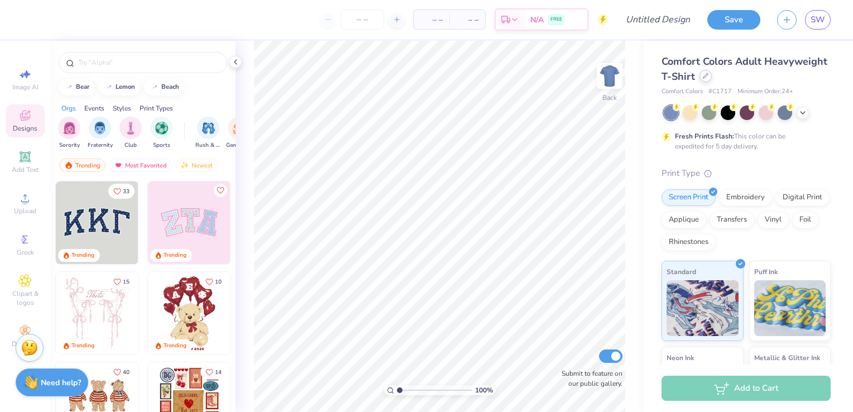
click at [712, 81] on div at bounding box center [705, 76] width 12 height 12
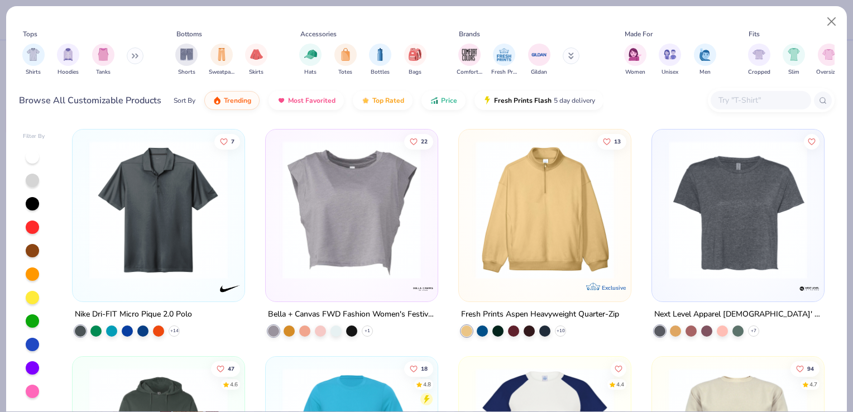
click at [769, 104] on input "text" at bounding box center [760, 100] width 86 height 13
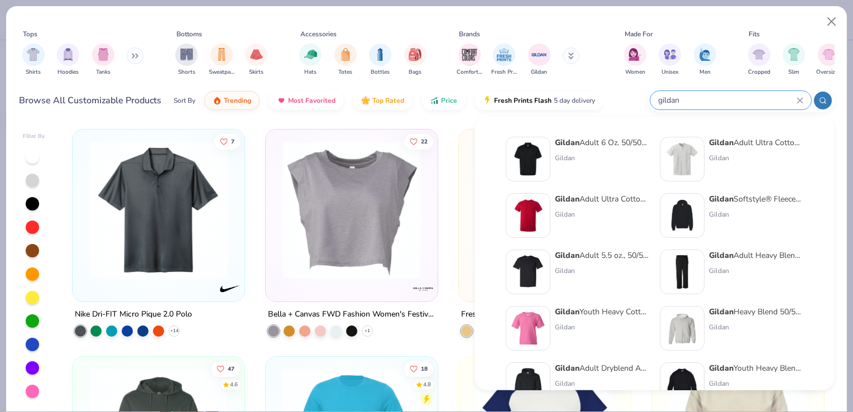
type input "gildan"
click at [587, 198] on div "Gildan Adult Ultra Cotton 6 Oz. T-Shirt" at bounding box center [602, 199] width 94 height 12
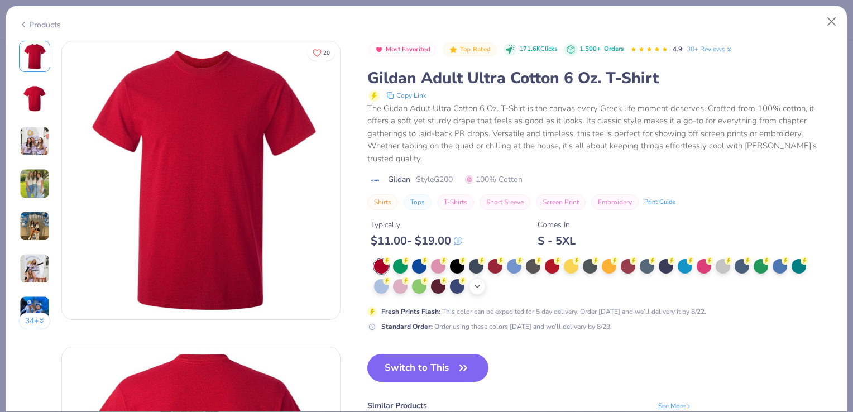
click at [476, 287] on icon at bounding box center [477, 286] width 9 height 9
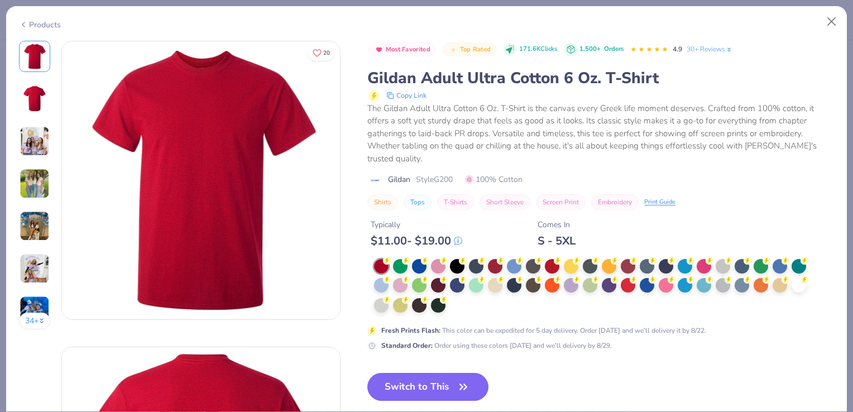
click at [460, 307] on div at bounding box center [594, 286] width 440 height 55
click at [799, 287] on div at bounding box center [799, 284] width 15 height 15
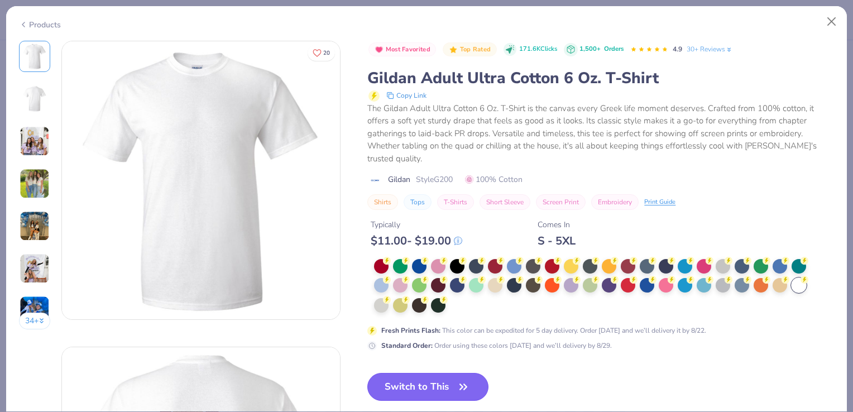
click at [447, 376] on button "Switch to This" at bounding box center [427, 387] width 121 height 28
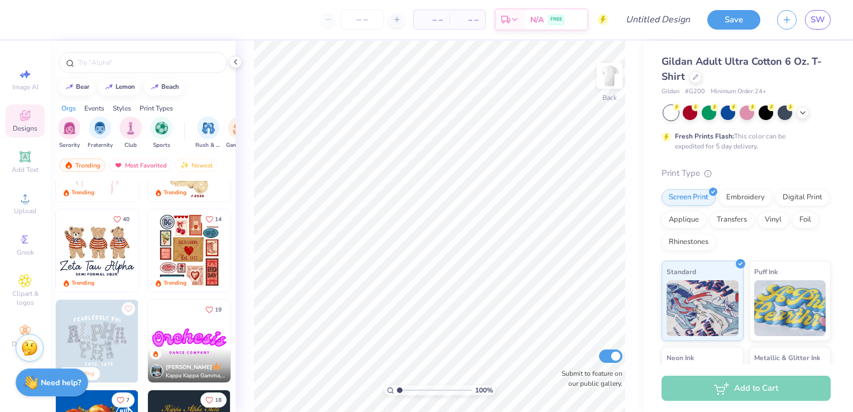
scroll to position [154, 0]
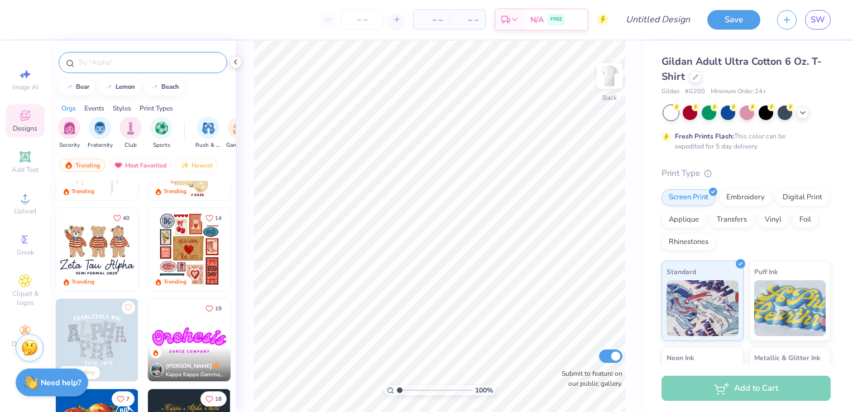
click at [134, 69] on div at bounding box center [143, 62] width 169 height 21
click at [143, 66] on input "text" at bounding box center [148, 62] width 143 height 11
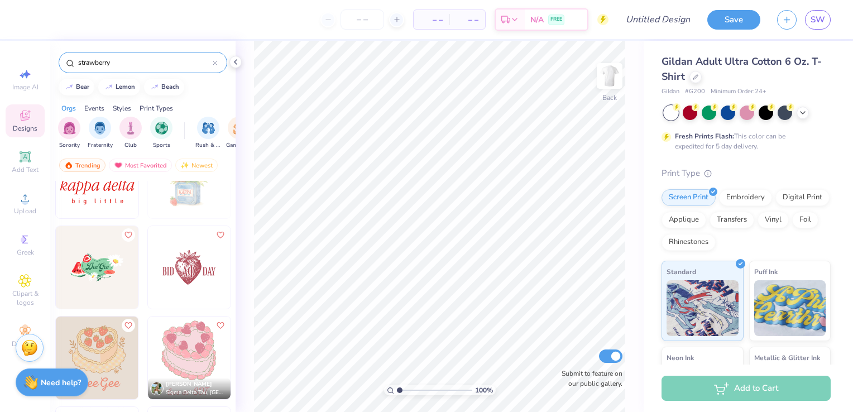
scroll to position [0, 0]
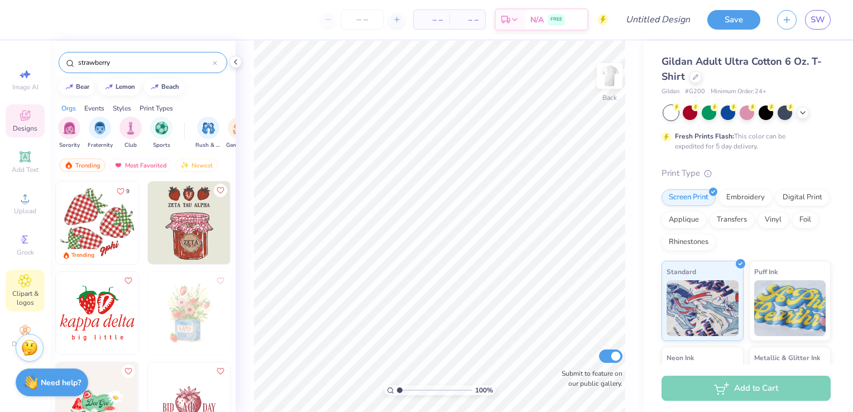
type input "strawberry"
click at [28, 285] on icon at bounding box center [24, 280] width 13 height 13
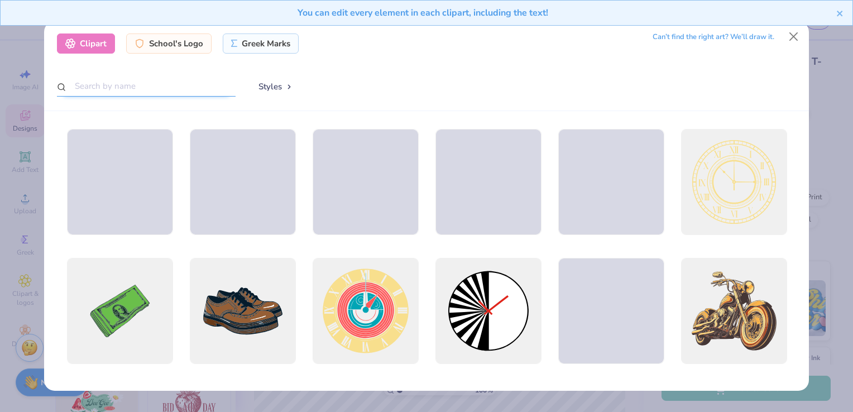
click at [158, 85] on input "text" at bounding box center [146, 86] width 179 height 21
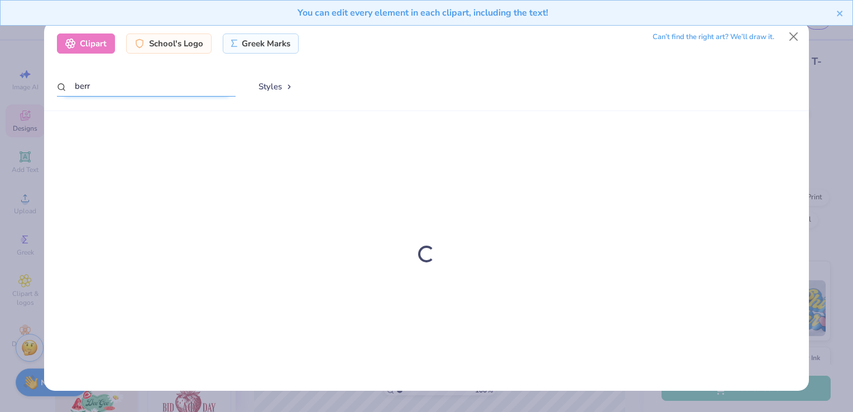
type input "[PERSON_NAME]"
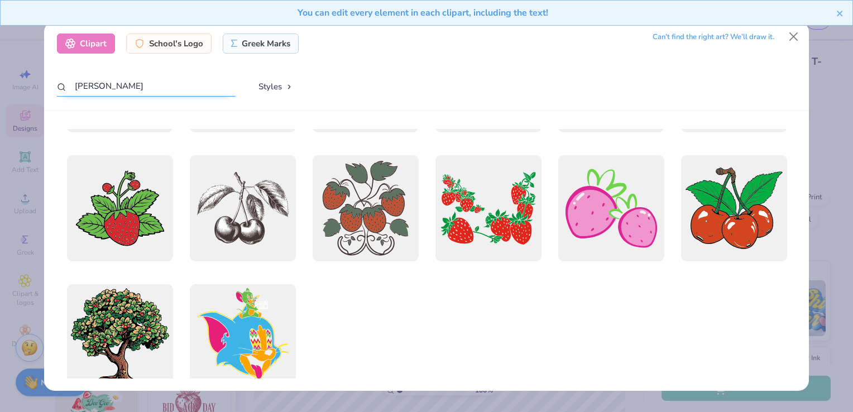
scroll to position [652, 0]
